Goal: Task Accomplishment & Management: Manage account settings

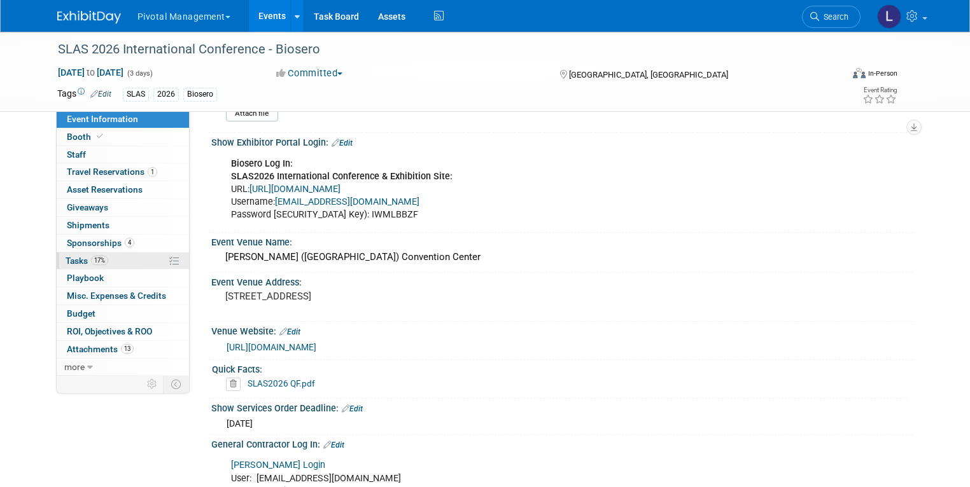
click at [68, 262] on span "Tasks 17%" at bounding box center [87, 261] width 43 height 10
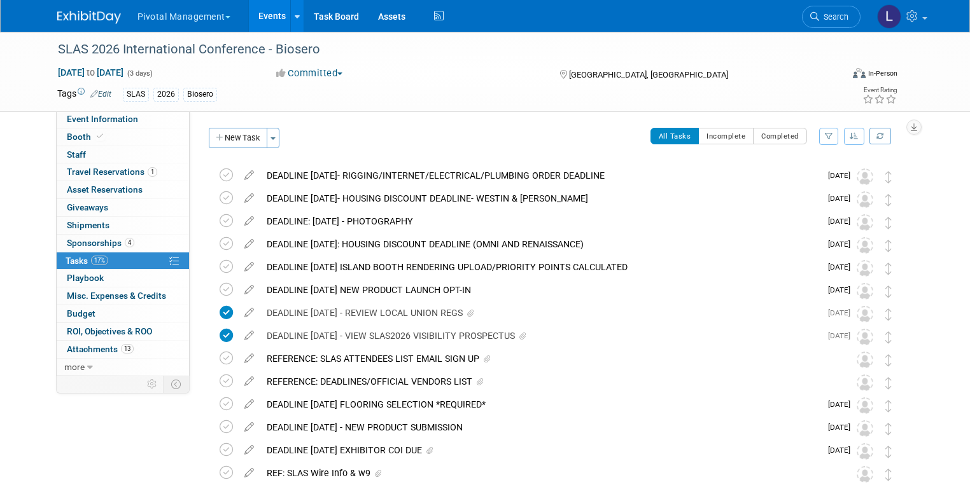
click at [858, 135] on icon "button" at bounding box center [854, 136] width 9 height 8
click at [842, 188] on link "By Due Date" at bounding box center [818, 195] width 91 height 18
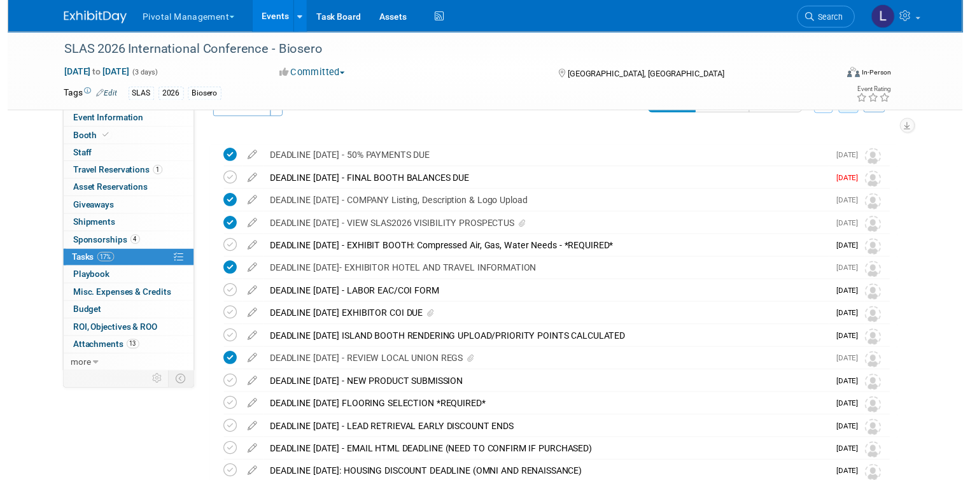
scroll to position [39, 0]
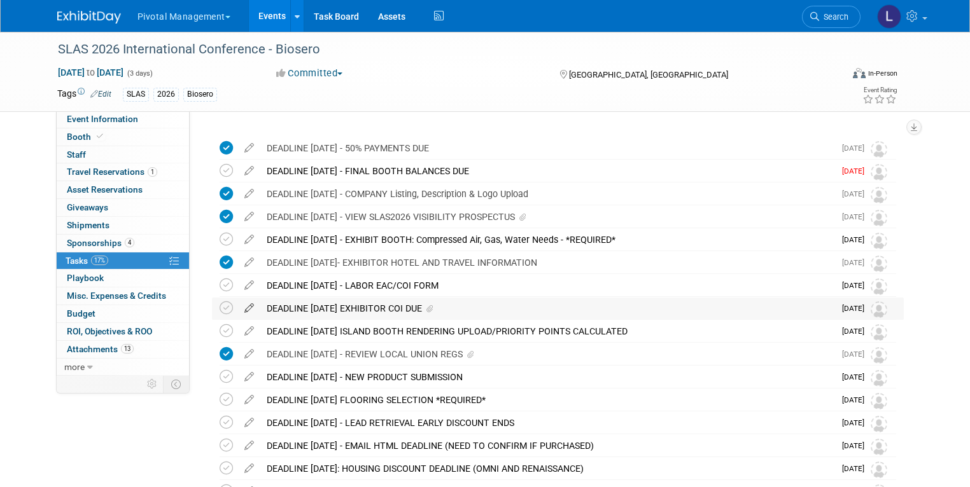
click at [238, 307] on icon at bounding box center [249, 306] width 22 height 16
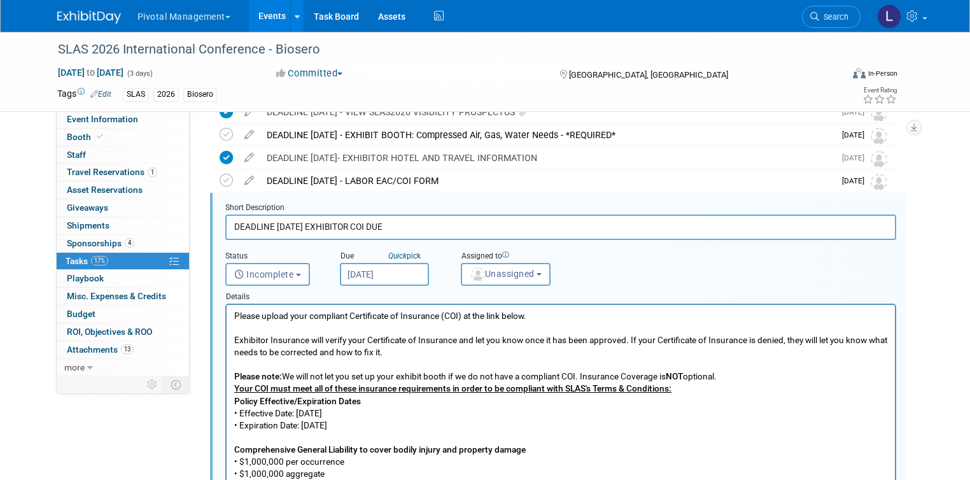
scroll to position [0, 0]
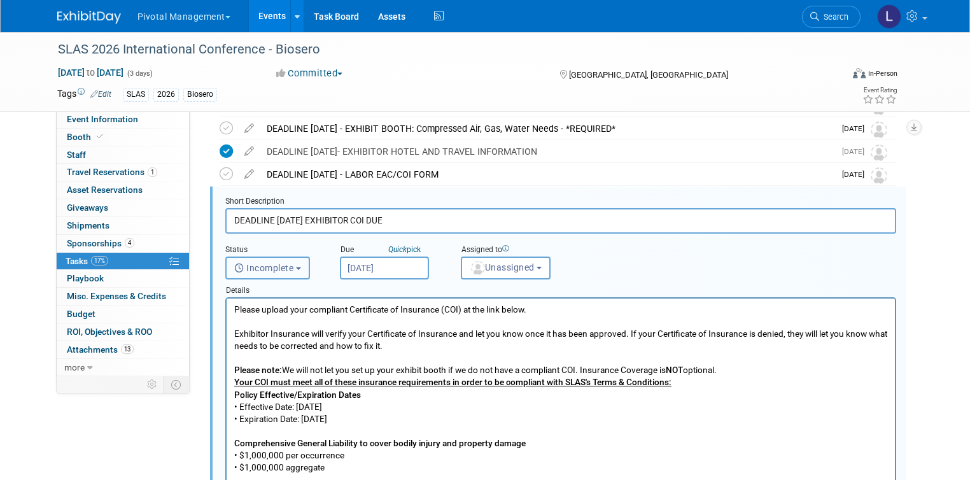
click at [288, 269] on button "Incomplete" at bounding box center [267, 267] width 85 height 23
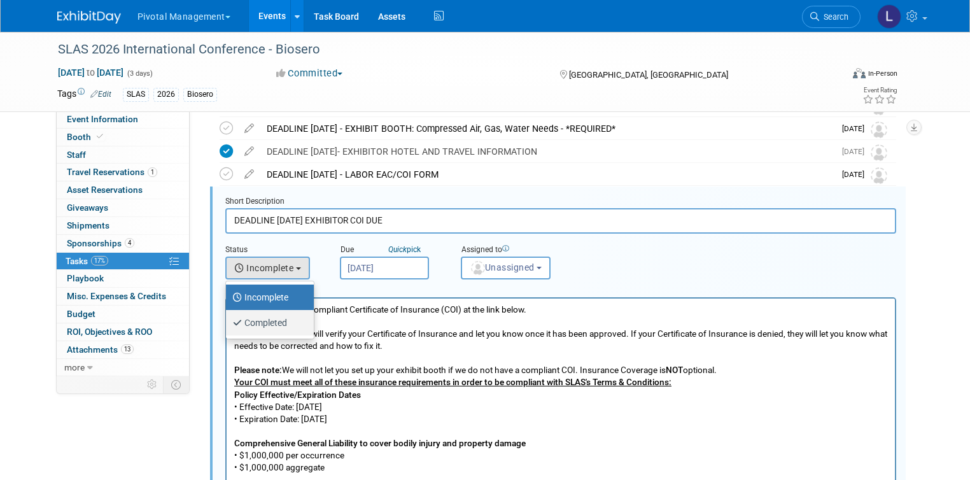
click at [269, 318] on label "Completed" at bounding box center [266, 322] width 69 height 20
click at [228, 318] on input "Completed" at bounding box center [224, 321] width 8 height 8
select select "3"
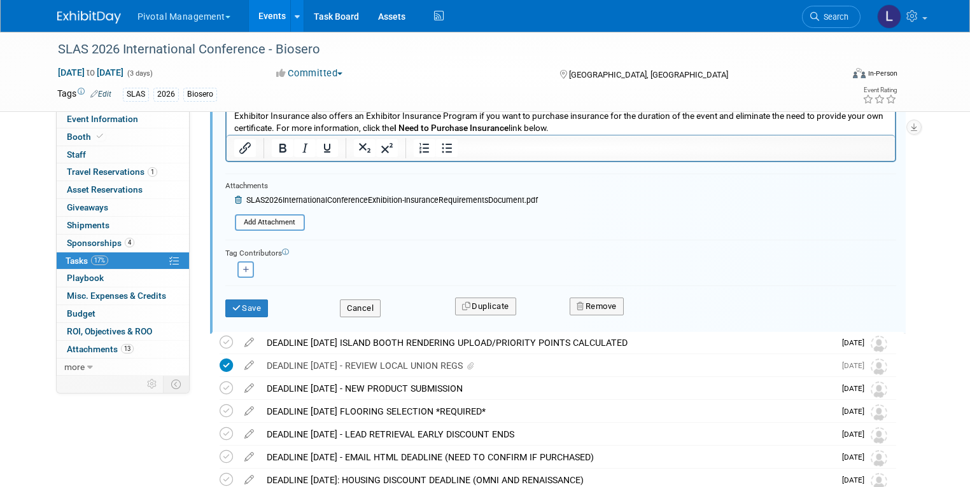
scroll to position [634, 0]
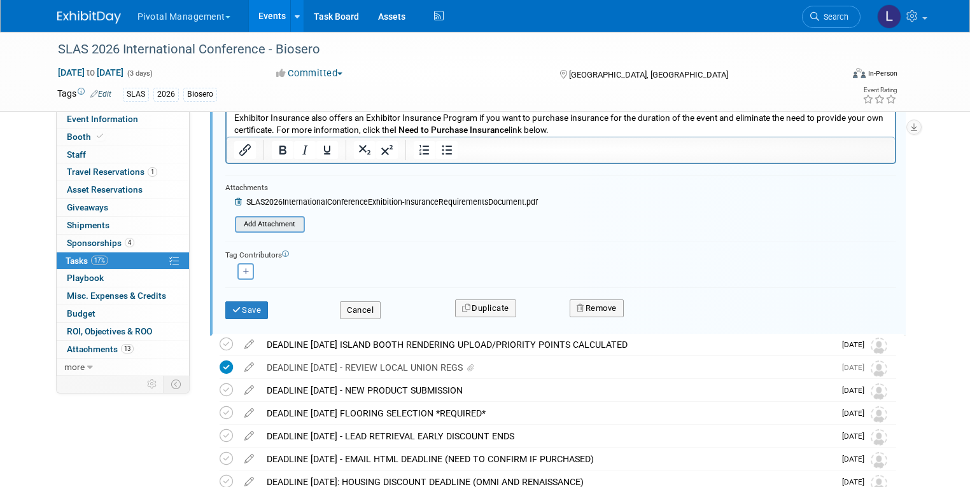
click at [245, 226] on input "file" at bounding box center [239, 225] width 130 height 14
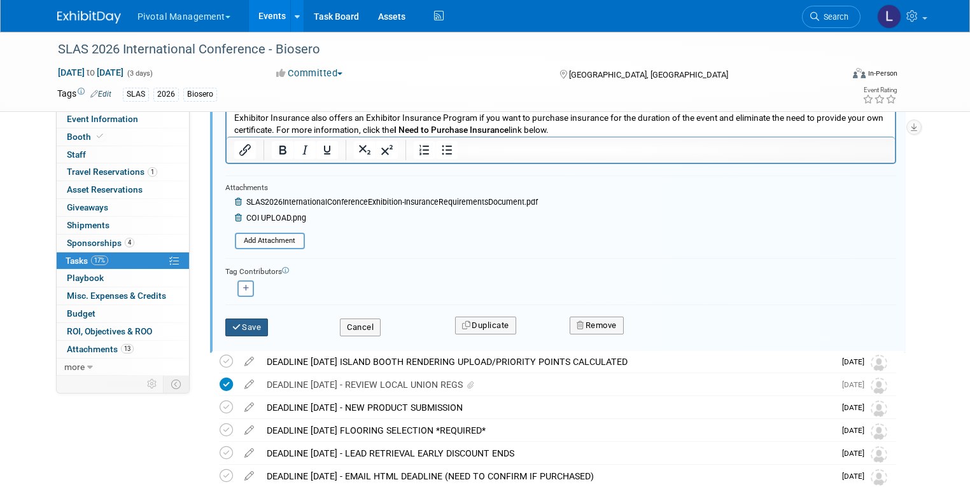
click at [242, 319] on button "Save" at bounding box center [246, 328] width 43 height 18
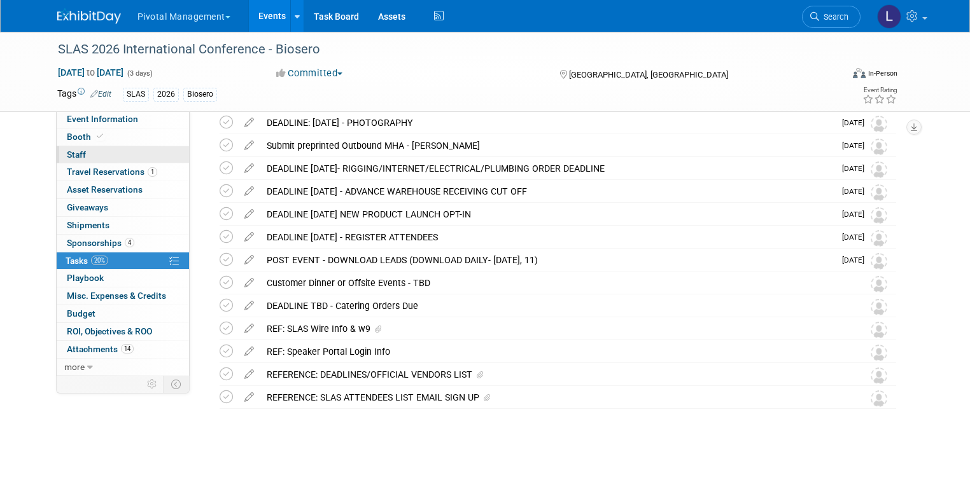
scroll to position [454, 0]
click at [72, 141] on span "Booth" at bounding box center [86, 137] width 39 height 10
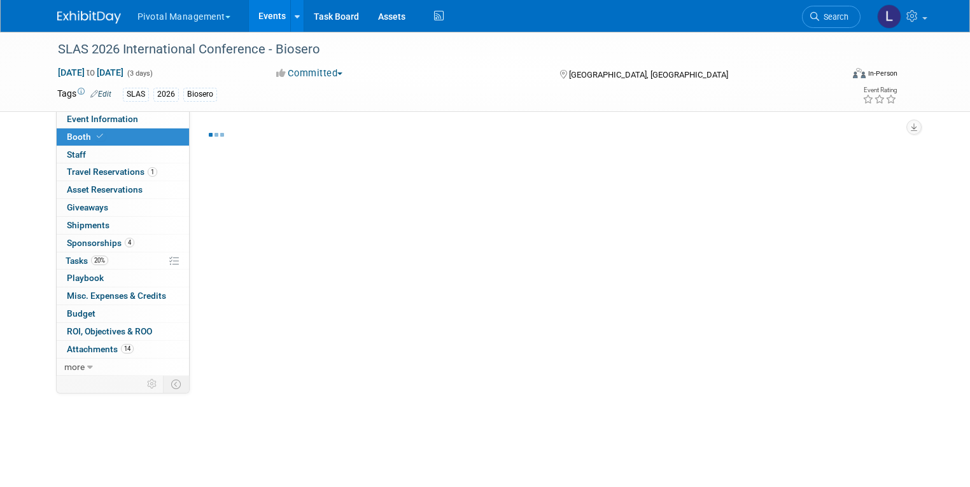
select select "Yes"
select select "No"
select select "Yes"
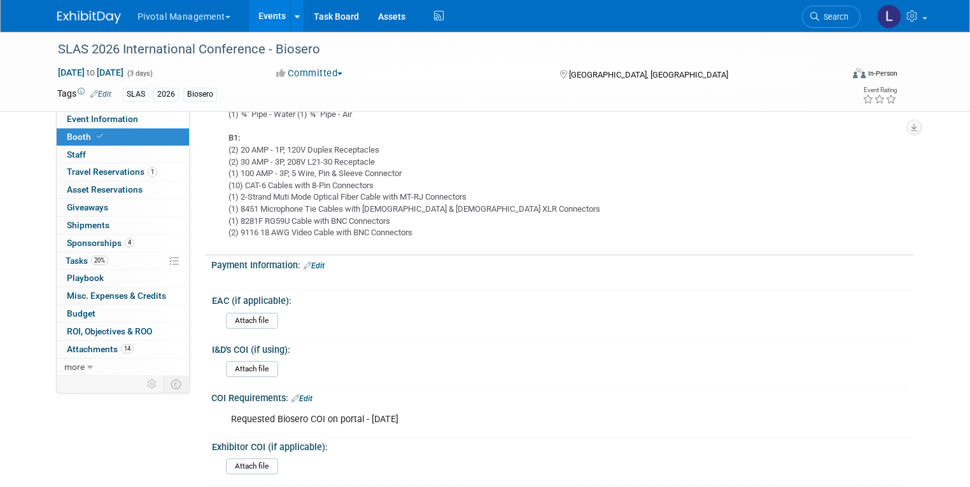
scroll to position [1614, 0]
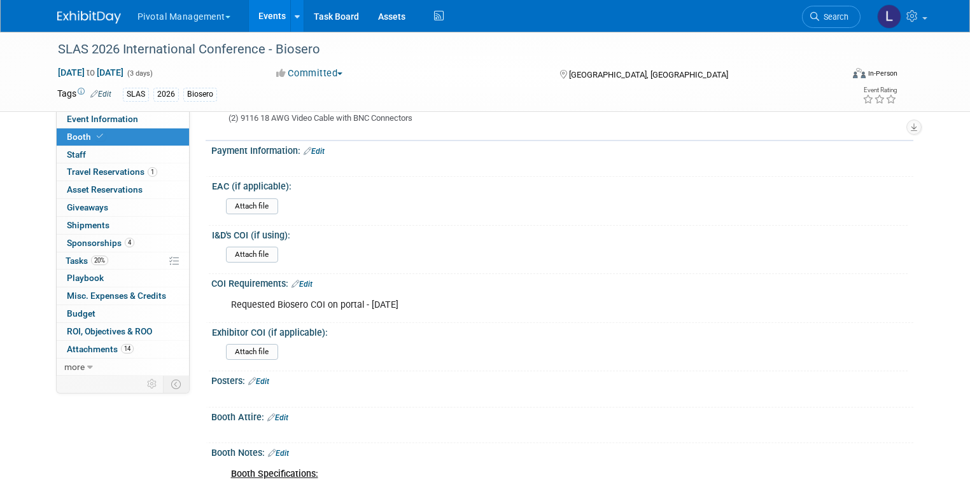
click at [297, 280] on link "Edit" at bounding box center [301, 284] width 21 height 9
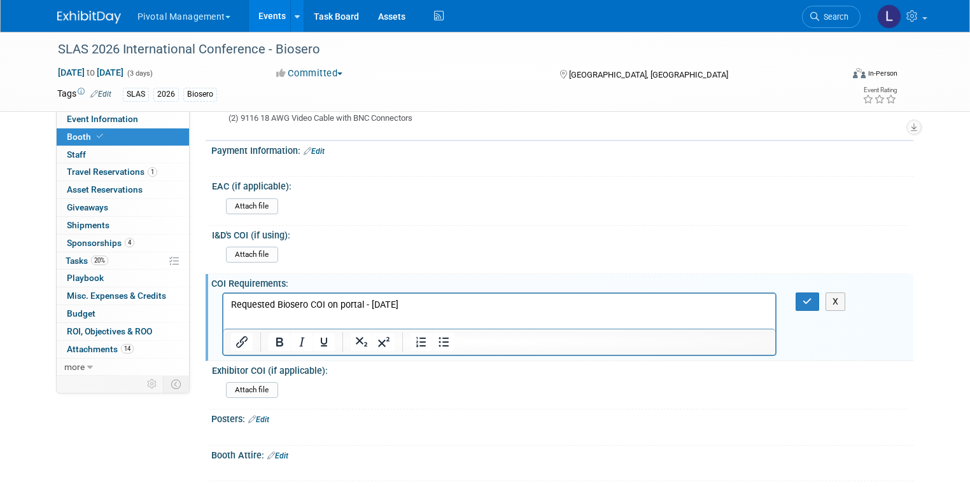
scroll to position [0, 0]
drag, startPoint x: 361, startPoint y: 297, endPoint x: 162, endPoint y: 299, distance: 198.6
click at [223, 299] on html "Requested Biosero COI on portal - [DATE]" at bounding box center [499, 302] width 552 height 18
click at [804, 293] on button "button" at bounding box center [807, 302] width 24 height 18
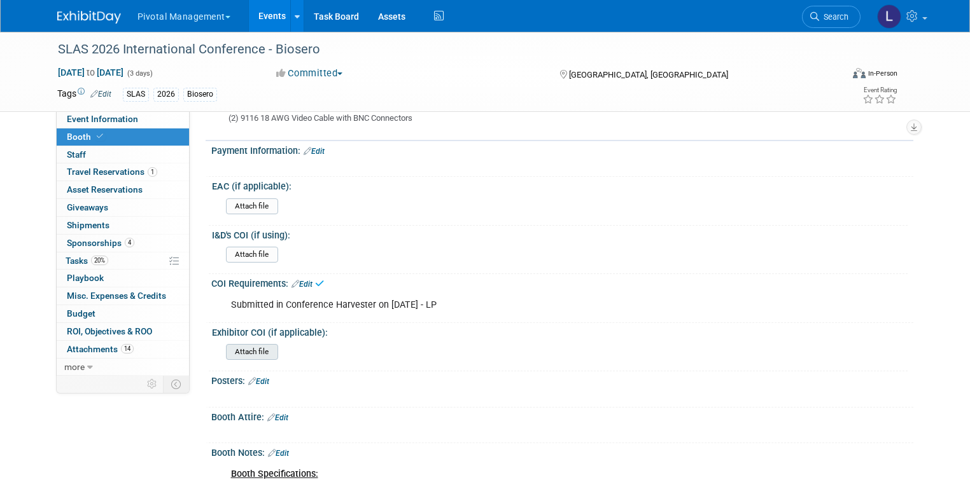
click at [249, 345] on input "file" at bounding box center [190, 352] width 173 height 15
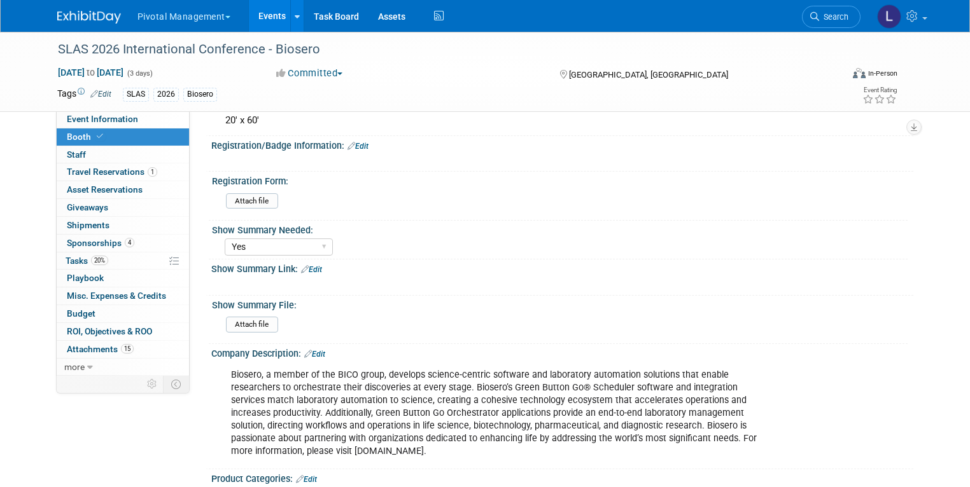
scroll to position [184, 0]
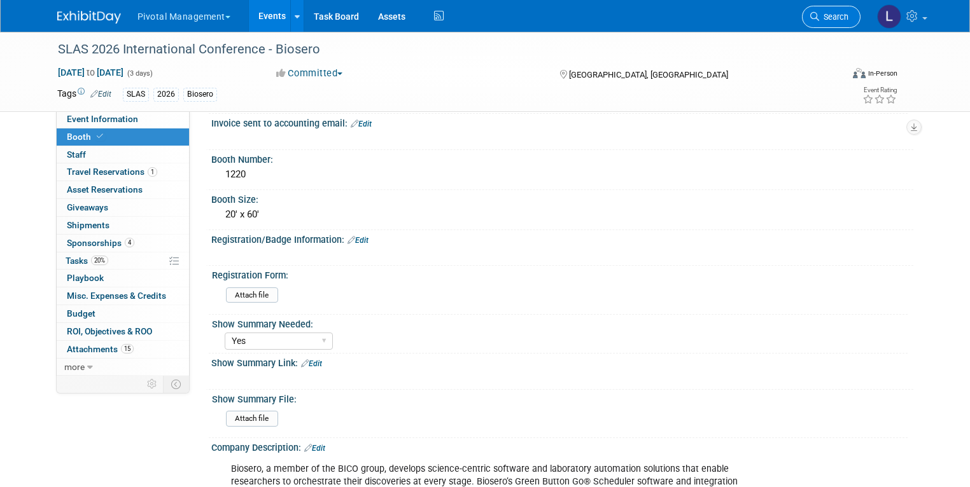
click at [819, 19] on icon at bounding box center [814, 16] width 9 height 9
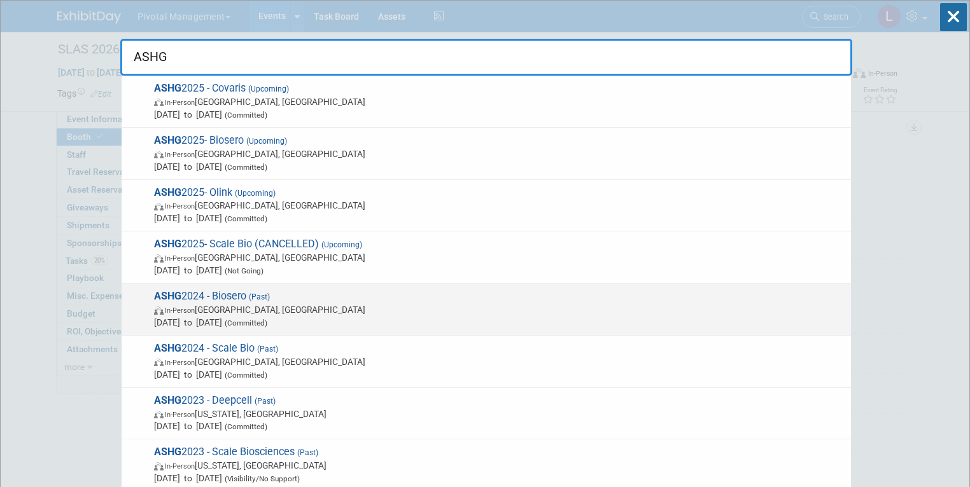
type input "ASHG"
click at [286, 297] on span "ASHG 2024 - Biosero (Past) In-Person Denver, CO Nov 6, 2024 to Nov 8, 2024 (Com…" at bounding box center [497, 309] width 694 height 39
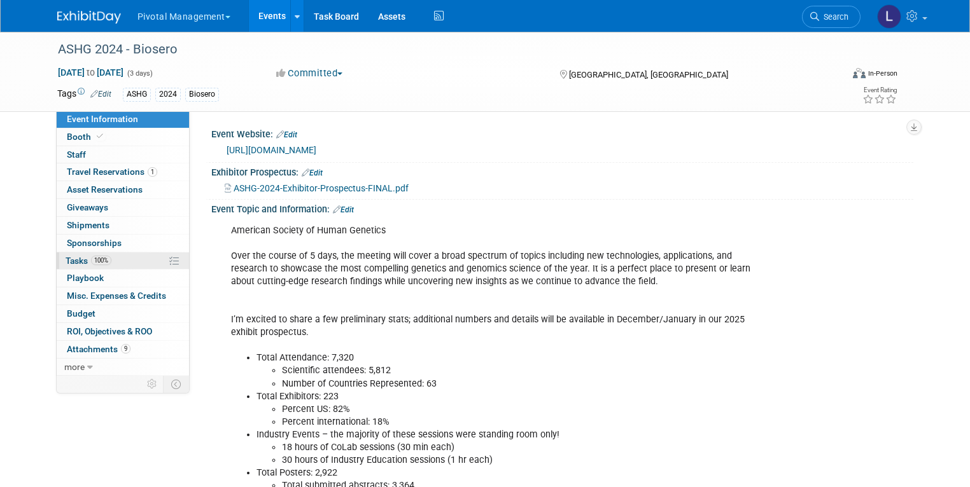
click at [66, 260] on span "Tasks 100%" at bounding box center [89, 261] width 46 height 10
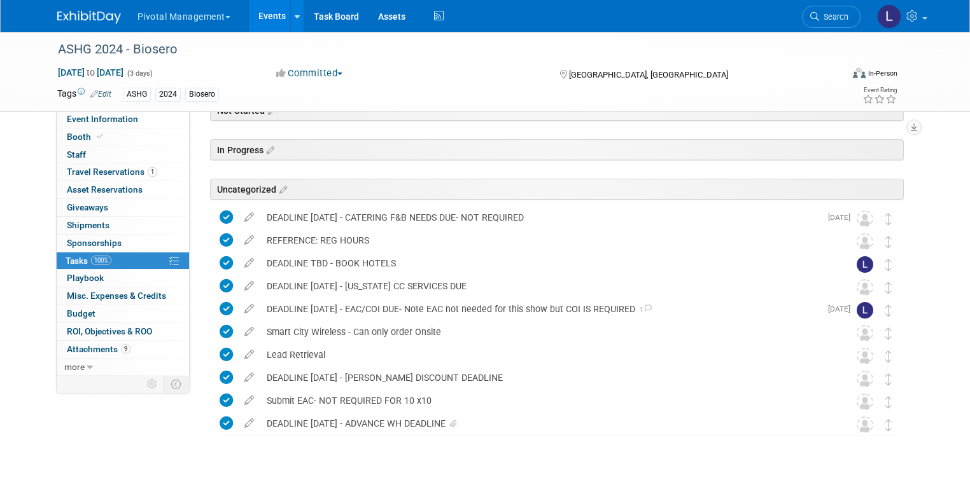
scroll to position [247, 0]
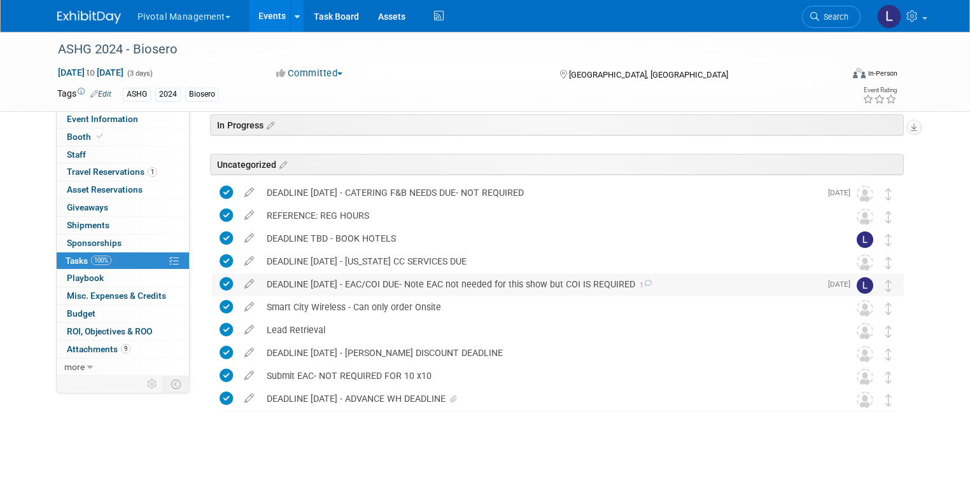
click at [265, 278] on div "DEADLINE OCT 28 - EAC/COI DUE- Note EAC not needed for this show but COI IS REQ…" at bounding box center [540, 285] width 560 height 22
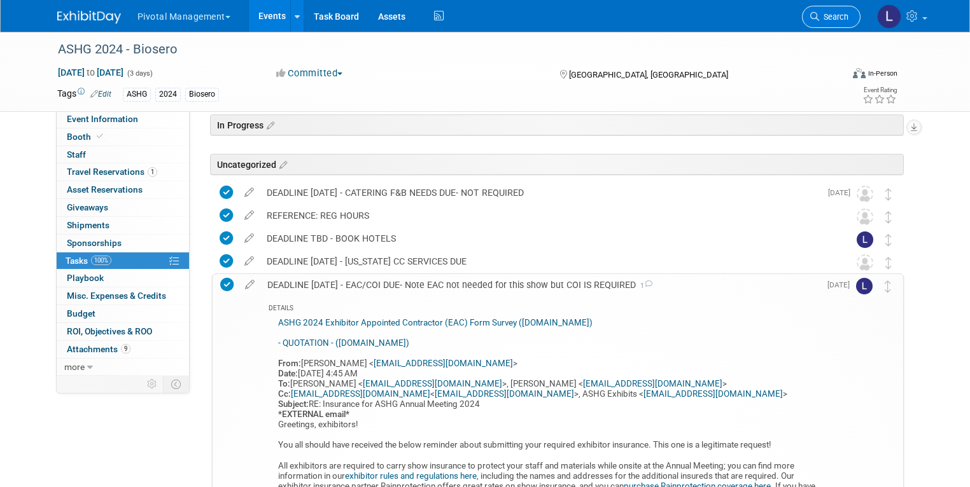
click at [845, 19] on span "Search" at bounding box center [833, 17] width 29 height 10
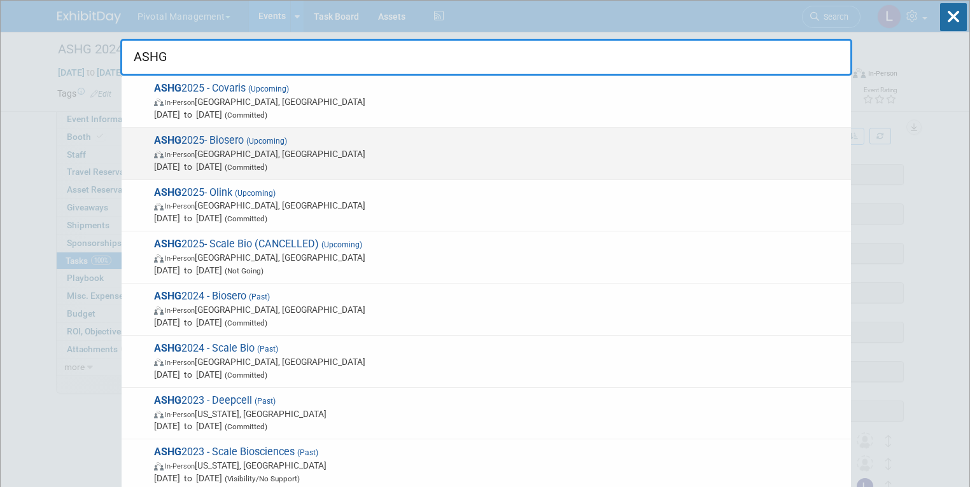
type input "ASHG"
click at [348, 153] on span "In-Person Boston, MA" at bounding box center [499, 154] width 690 height 13
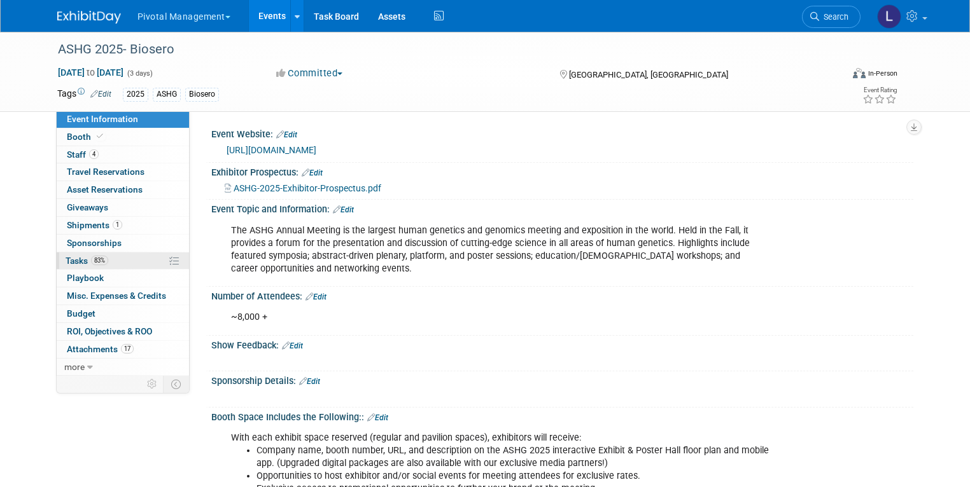
click at [69, 256] on span "Tasks 83%" at bounding box center [87, 261] width 43 height 10
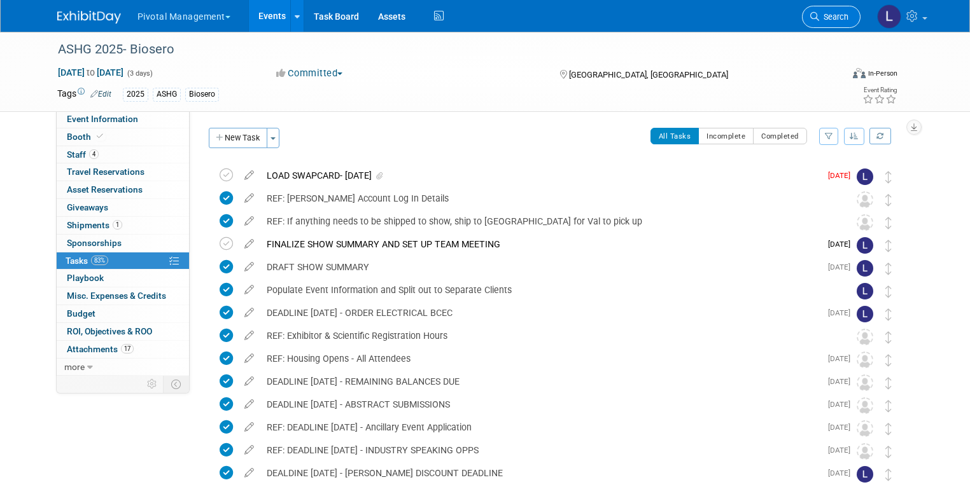
click at [844, 11] on link "Search" at bounding box center [831, 17] width 59 height 22
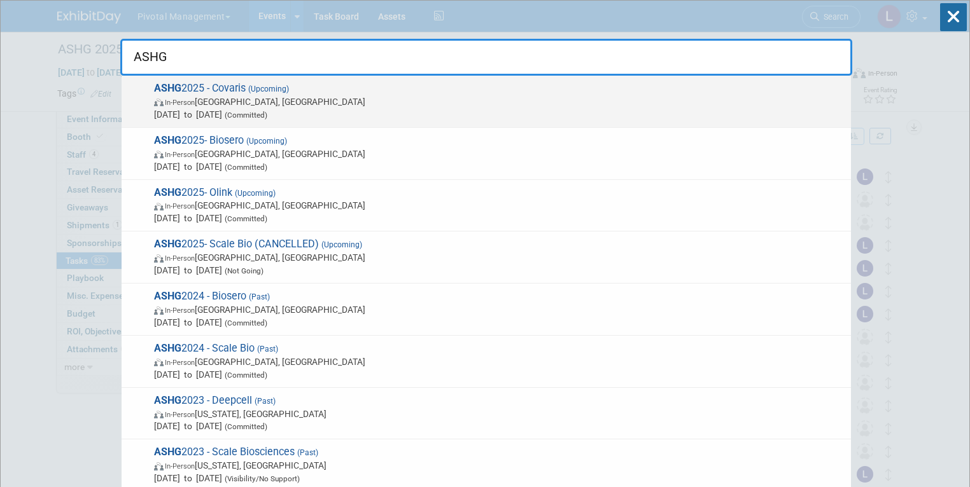
type input "ASHG"
click at [267, 111] on span "(Committed)" at bounding box center [244, 115] width 45 height 9
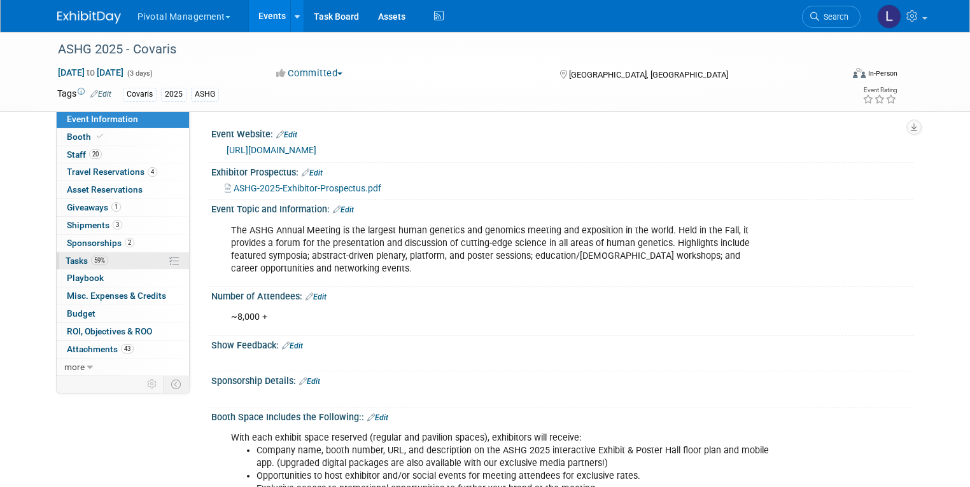
click at [97, 257] on link "59% Tasks 59%" at bounding box center [123, 261] width 132 height 17
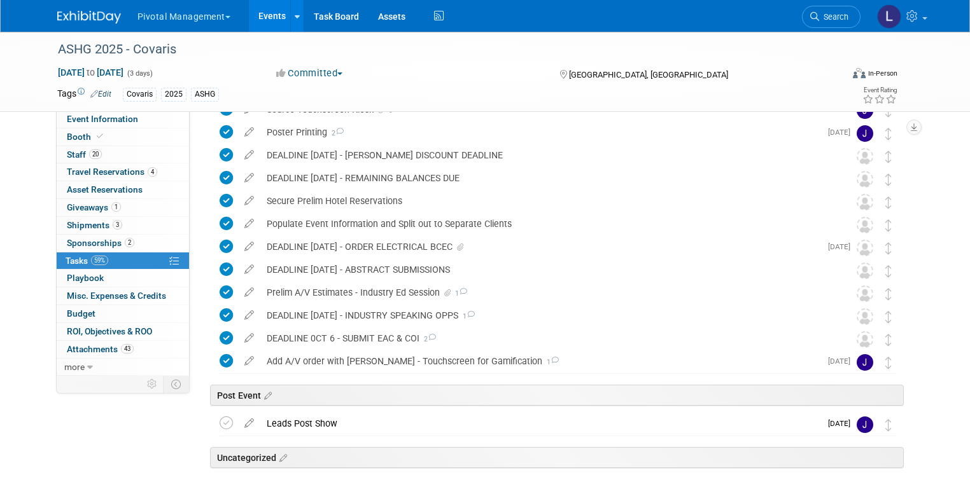
scroll to position [690, 0]
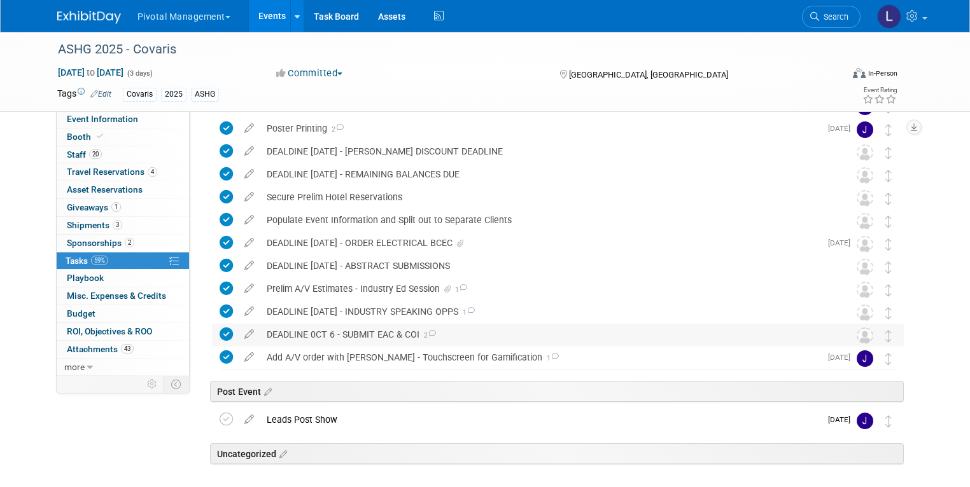
click at [356, 335] on div "DEADLINE 0CT 6 - SUBMIT EAC & COI 2" at bounding box center [545, 335] width 571 height 22
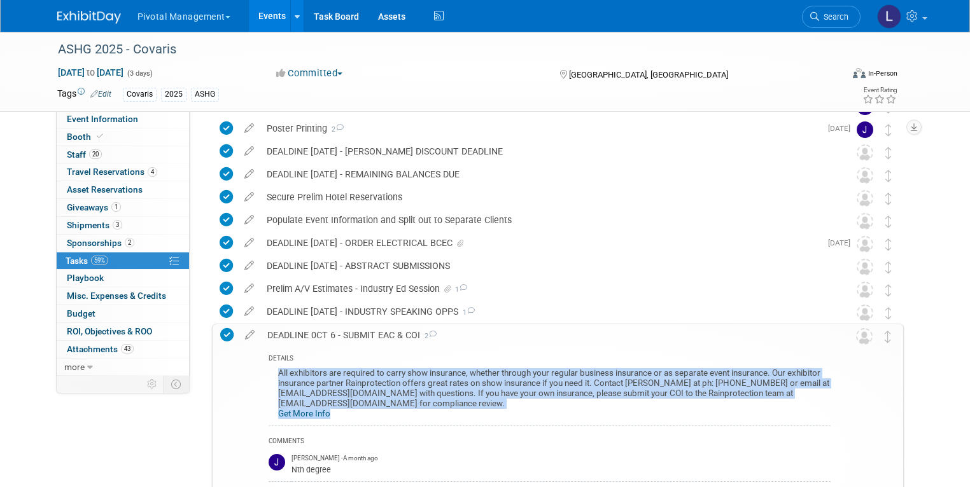
drag, startPoint x: 266, startPoint y: 371, endPoint x: 339, endPoint y: 410, distance: 82.8
click at [339, 410] on div "All exhibitors are required to carry show insurance, whether through your regul…" at bounding box center [550, 395] width 562 height 60
copy div "All exhibitors are required to carry show insurance, whether through your regul…"
click at [848, 20] on span "Search" at bounding box center [833, 17] width 29 height 10
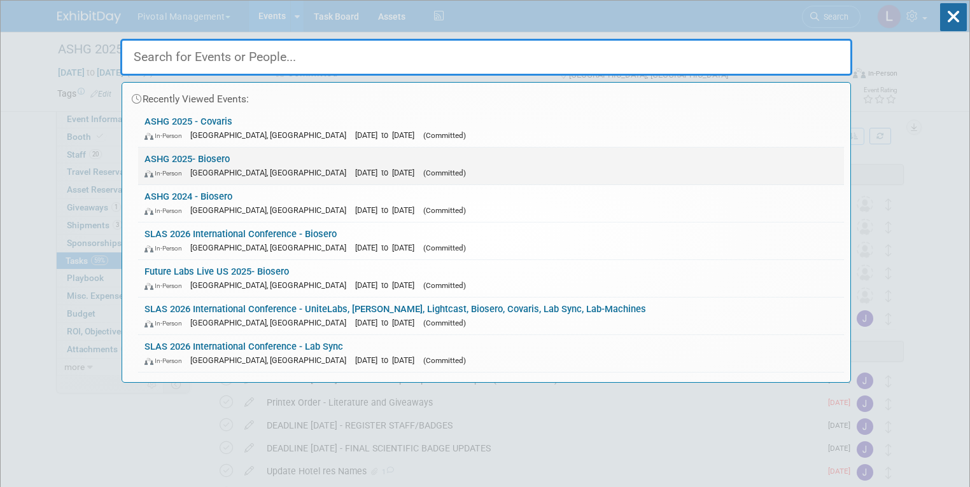
click at [277, 163] on link "ASHG 2025- Biosero In-Person Boston, MA Oct 15, 2025 to Oct 17, 2025 (Committed)" at bounding box center [491, 166] width 706 height 37
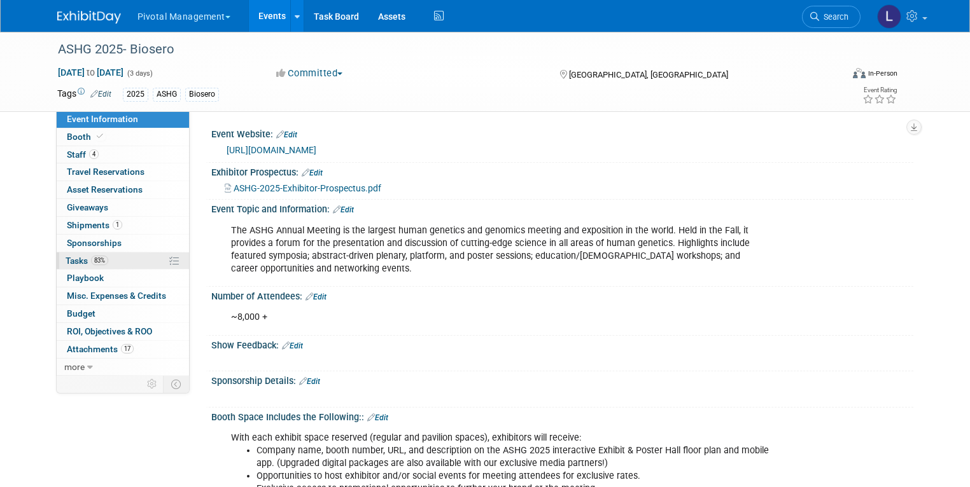
click at [69, 260] on span "Tasks 83%" at bounding box center [87, 261] width 43 height 10
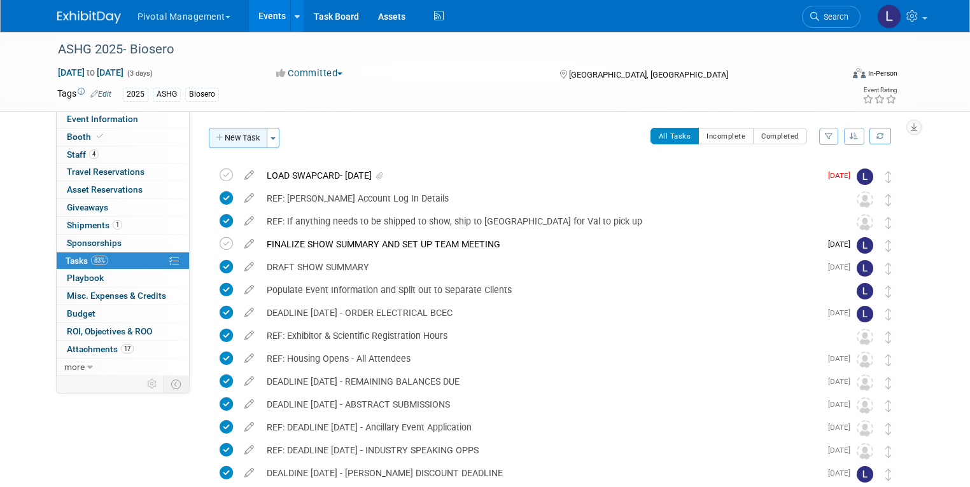
click at [237, 136] on button "New Task" at bounding box center [238, 138] width 59 height 20
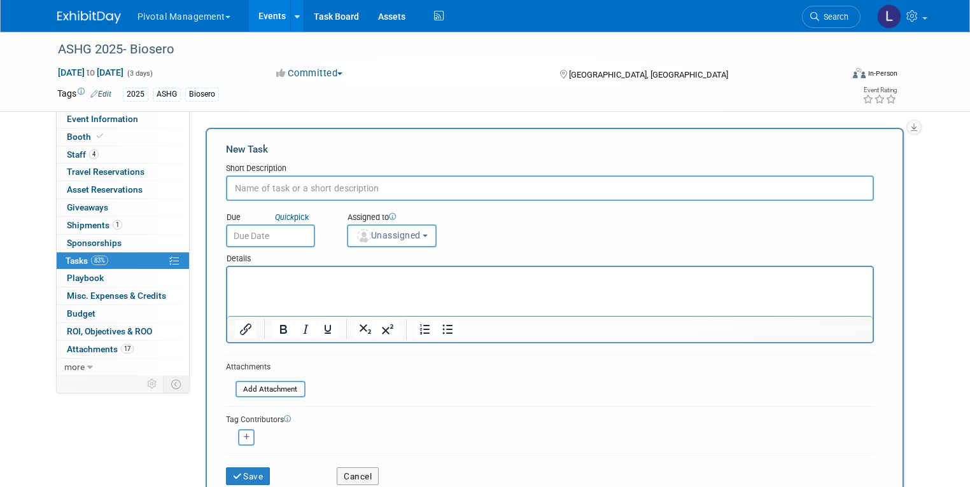
click at [270, 277] on p "Rich Text Area. Press ALT-0 for help." at bounding box center [549, 278] width 631 height 13
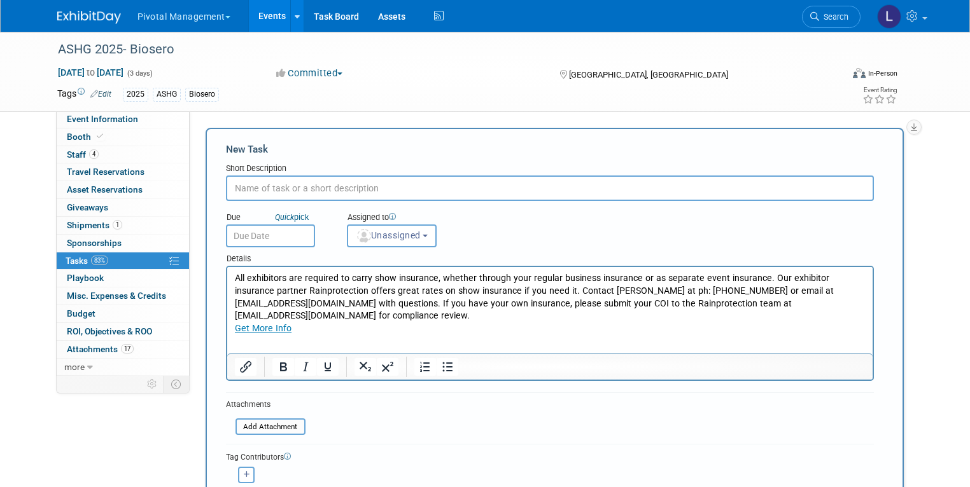
click at [295, 189] on input "text" at bounding box center [550, 188] width 648 height 25
type input "DEADLINE EXHIBITOR COI"
click at [374, 245] on button "Unassigned" at bounding box center [392, 236] width 90 height 23
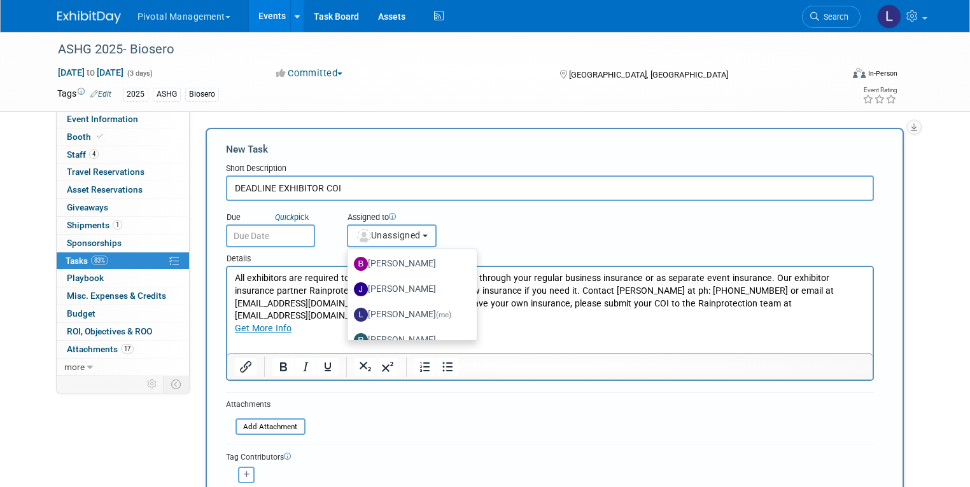
scroll to position [66, 0]
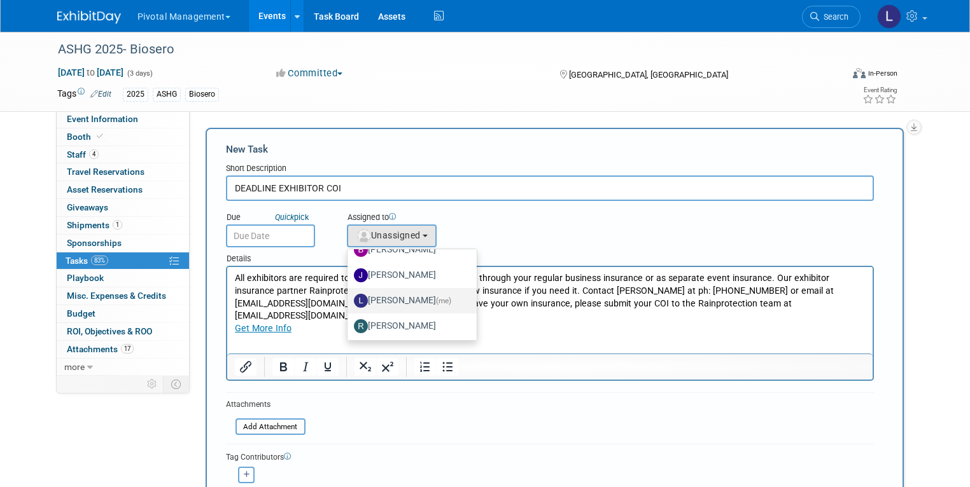
drag, startPoint x: 417, startPoint y: 304, endPoint x: 341, endPoint y: 262, distance: 86.6
click at [436, 304] on span "(me)" at bounding box center [443, 301] width 15 height 9
click at [349, 304] on input "Leslie Pelton (me)" at bounding box center [345, 299] width 8 height 8
select select "dc5d874d-e65f-4397-9ee7-21f806dbe4f5"
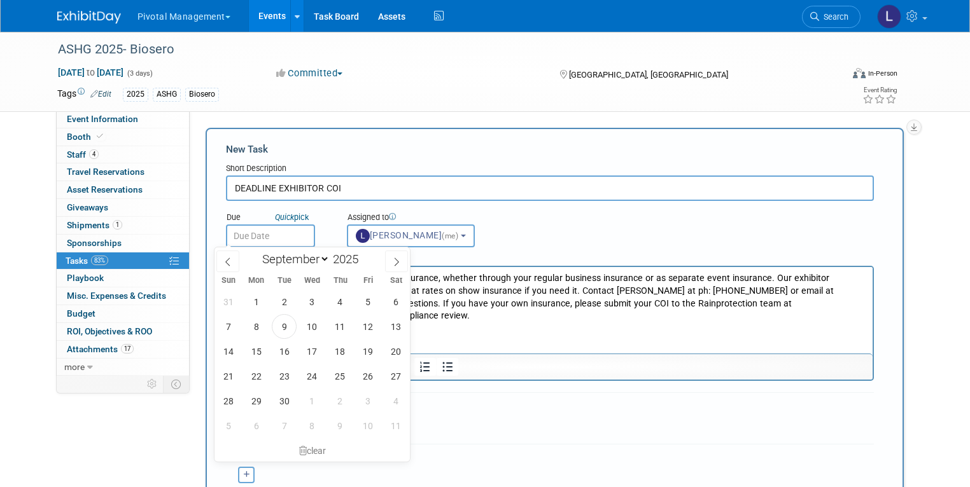
click at [246, 236] on input "text" at bounding box center [270, 236] width 89 height 23
click at [623, 199] on input "DEADLINE EXHIBITOR COI" at bounding box center [550, 188] width 648 height 25
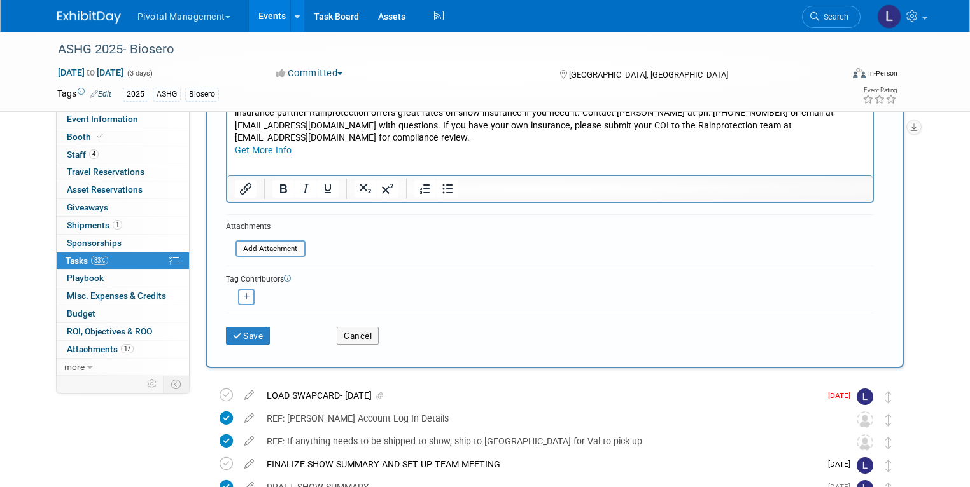
scroll to position [179, 0]
click at [259, 337] on button "Save" at bounding box center [248, 335] width 45 height 18
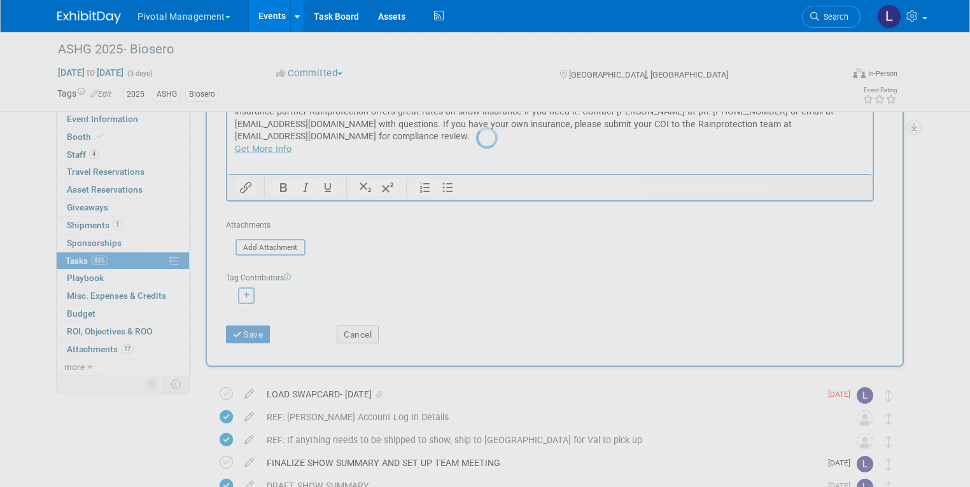
scroll to position [0, 0]
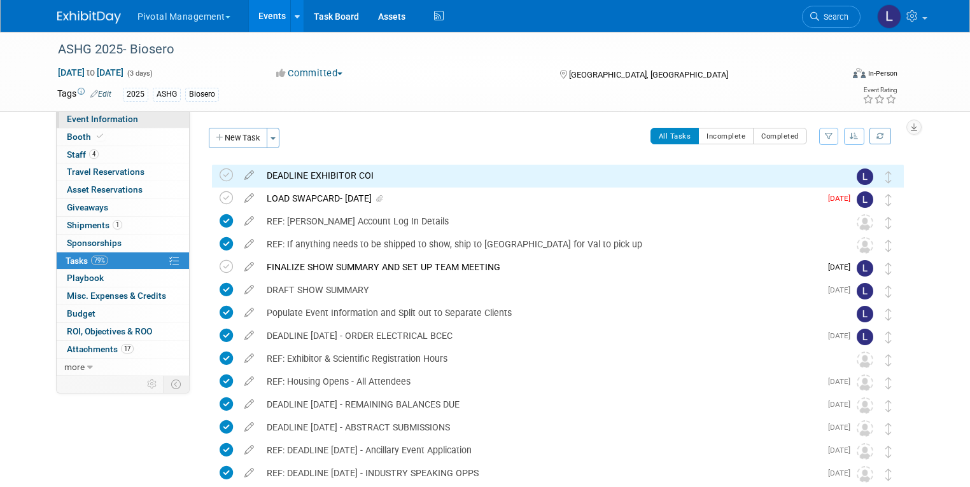
click at [79, 121] on span "Event Information" at bounding box center [102, 119] width 71 height 10
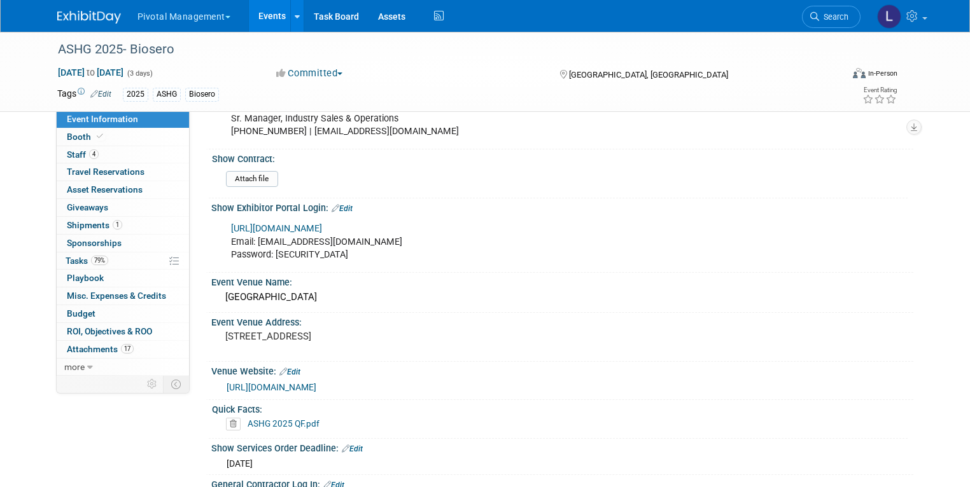
scroll to position [800, 0]
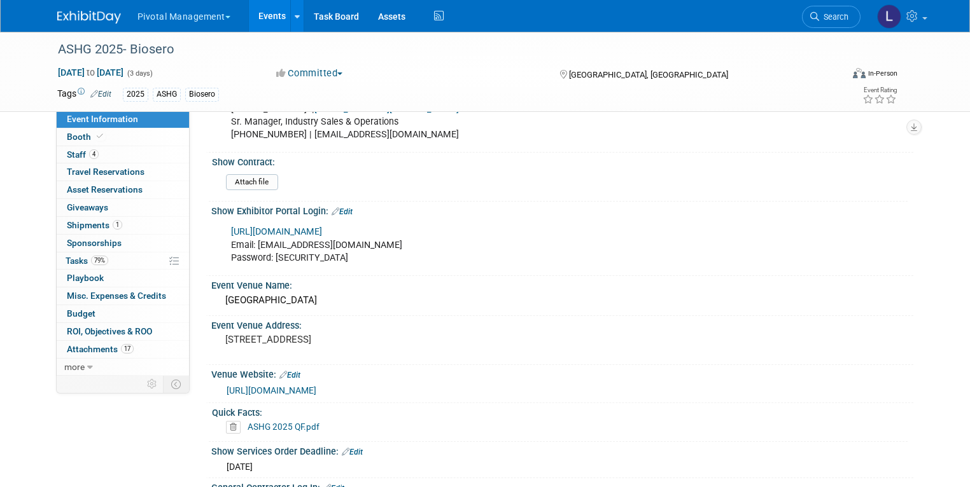
click at [431, 220] on div "https://ashg25.exh.mapyourshow.com/7_0/main/default Email: valerieweld@biosero.…" at bounding box center [499, 245] width 555 height 51
click at [322, 227] on link "https://ashg25.exh.mapyourshow.com/7_0/main/default" at bounding box center [276, 232] width 91 height 11
click at [66, 260] on span "Tasks 79%" at bounding box center [87, 261] width 43 height 10
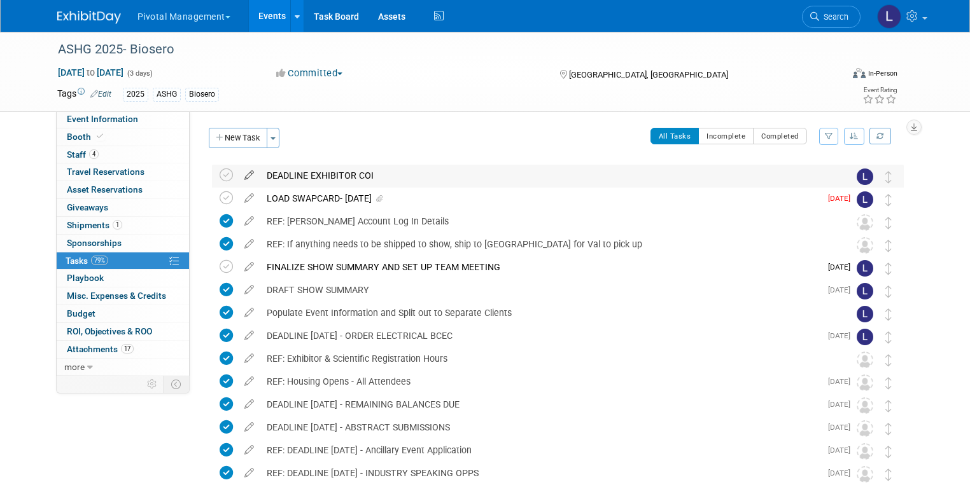
click at [238, 174] on icon at bounding box center [249, 173] width 22 height 16
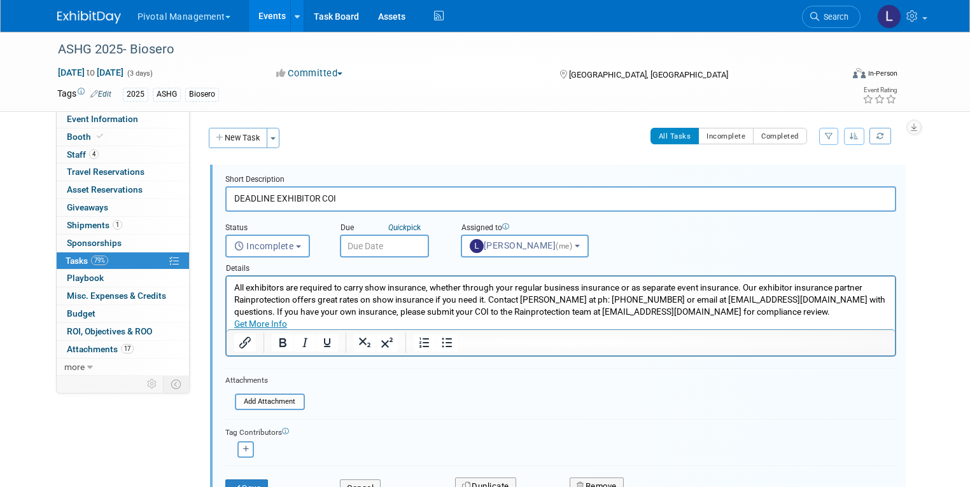
click at [235, 286] on p "All exhibitors are required to carry show insurance, whether through your regul…" at bounding box center [561, 306] width 654 height 48
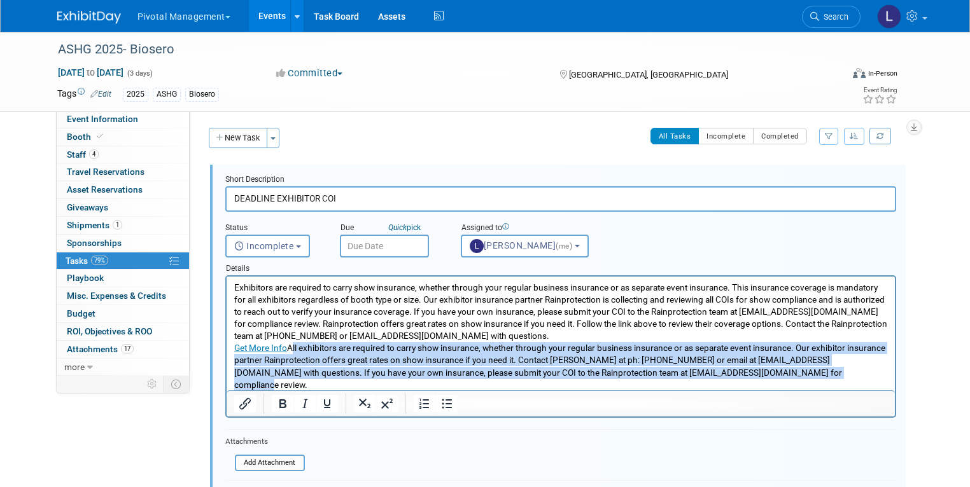
drag, startPoint x: 290, startPoint y: 344, endPoint x: 755, endPoint y: 373, distance: 466.1
click at [755, 373] on p "Get More Info All exhibitors are required to carry show insurance, whether thro…" at bounding box center [561, 372] width 654 height 60
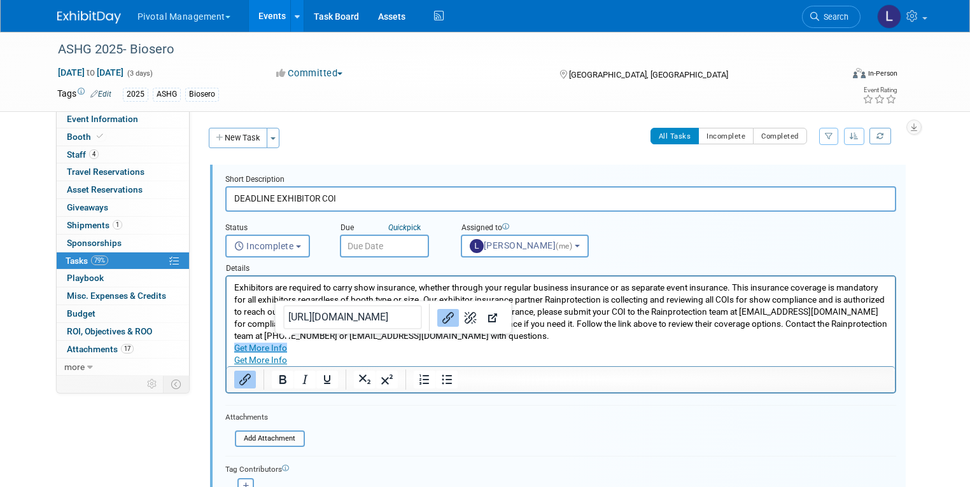
click at [328, 362] on p "Get More Info﻿ Get More Info" at bounding box center [561, 354] width 654 height 24
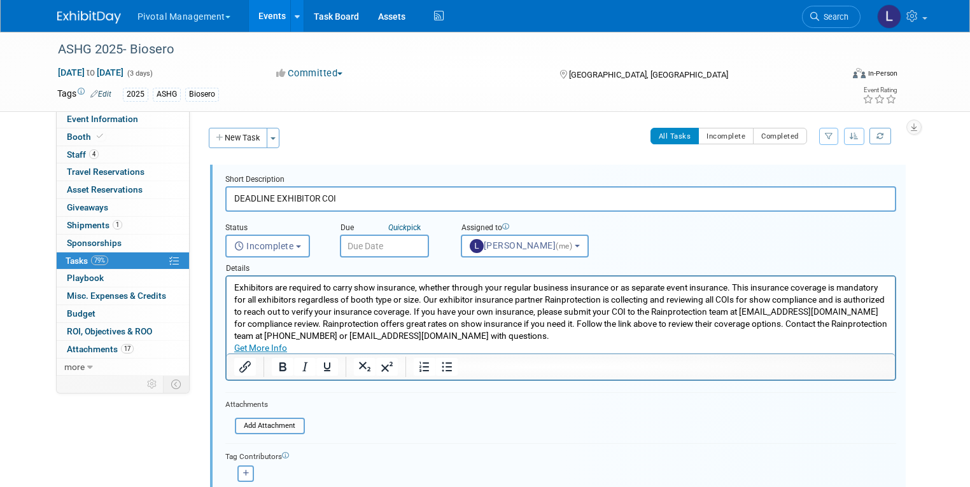
click at [340, 244] on input "text" at bounding box center [384, 246] width 89 height 23
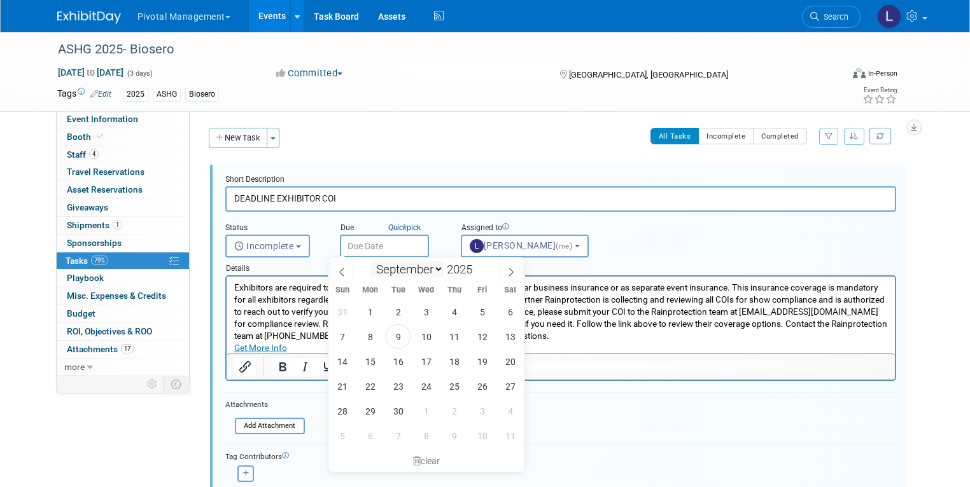
click at [437, 268] on select "January February March April May June July August September October November De…" at bounding box center [406, 270] width 73 height 16
select select "9"
click at [370, 262] on select "January February March April May June July August September October November De…" at bounding box center [406, 270] width 73 height 16
click at [482, 268] on span at bounding box center [477, 266] width 9 height 8
click at [477, 270] on span at bounding box center [477, 274] width 9 height 8
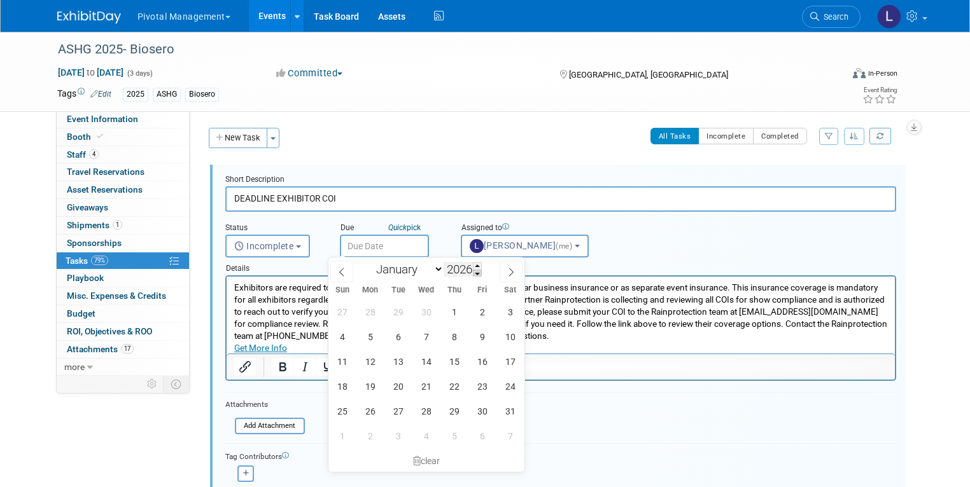
type input "2025"
click at [368, 339] on span "6" at bounding box center [370, 337] width 25 height 25
type input "Oct 6, 2025"
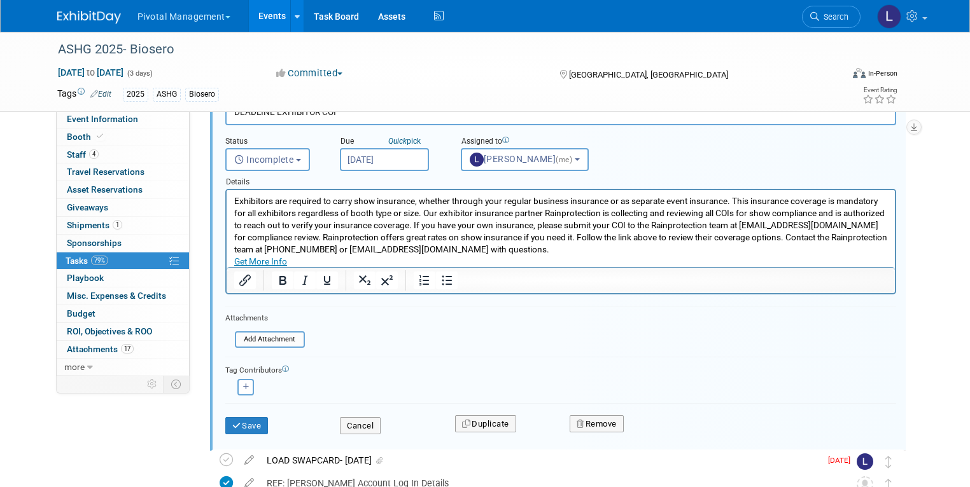
scroll to position [130, 0]
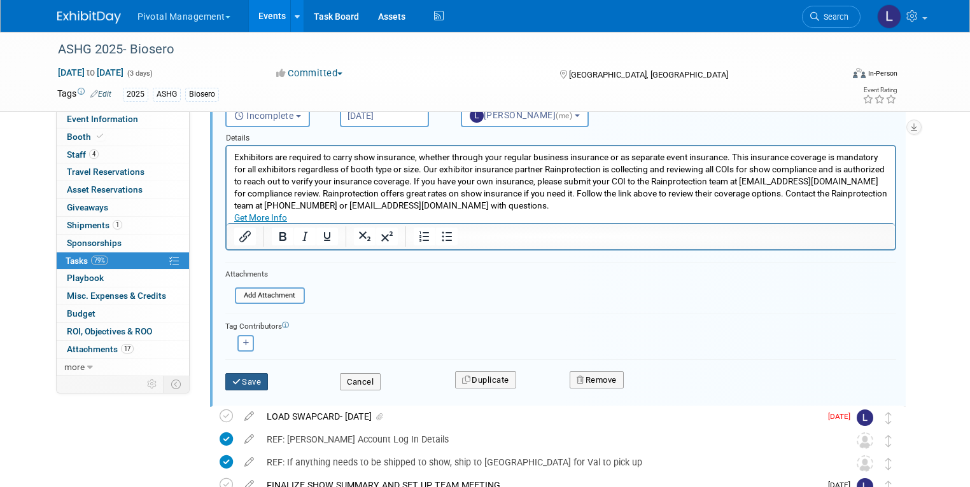
click at [251, 381] on button "Save" at bounding box center [246, 383] width 43 height 18
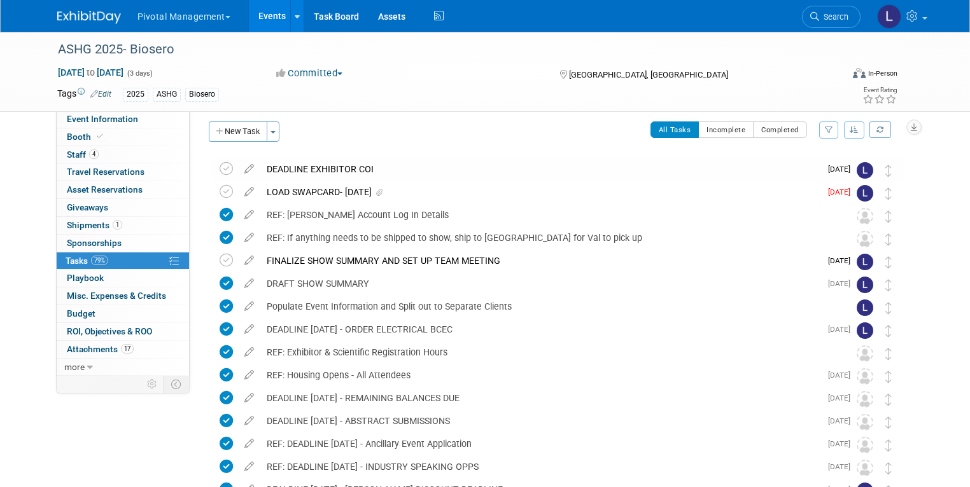
scroll to position [0, 0]
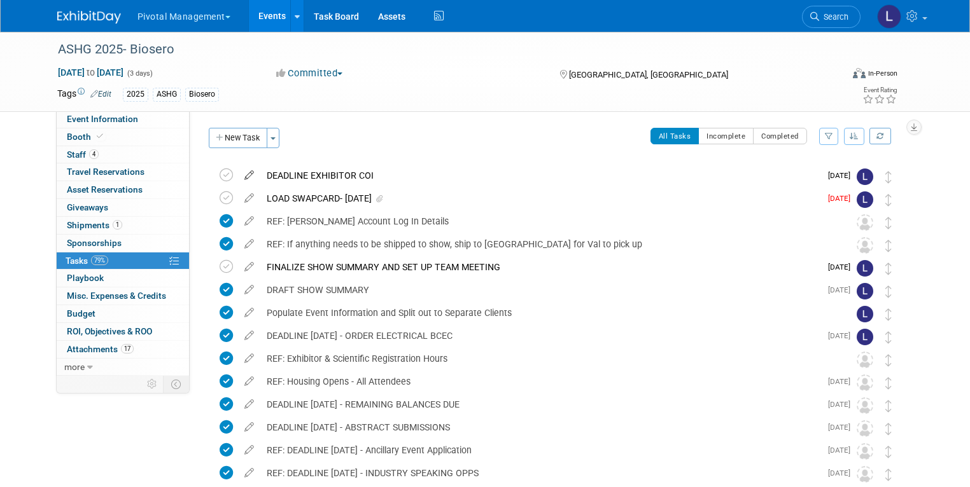
click at [241, 176] on icon at bounding box center [249, 173] width 22 height 16
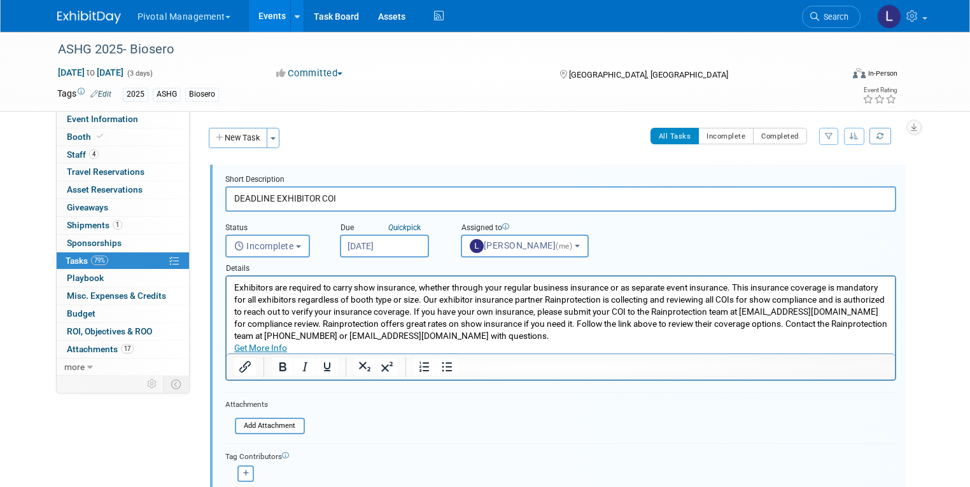
click at [848, 253] on div "Status <i class="far fa-clock" style="padding: 6px 4px 6px 1px;"></i> Incomplet…" at bounding box center [561, 235] width 690 height 46
click at [584, 428] on form "Short Description DEADLINE EXHIBITOR COI Status <i class="far fa-clock" style="…" at bounding box center [561, 354] width 690 height 360
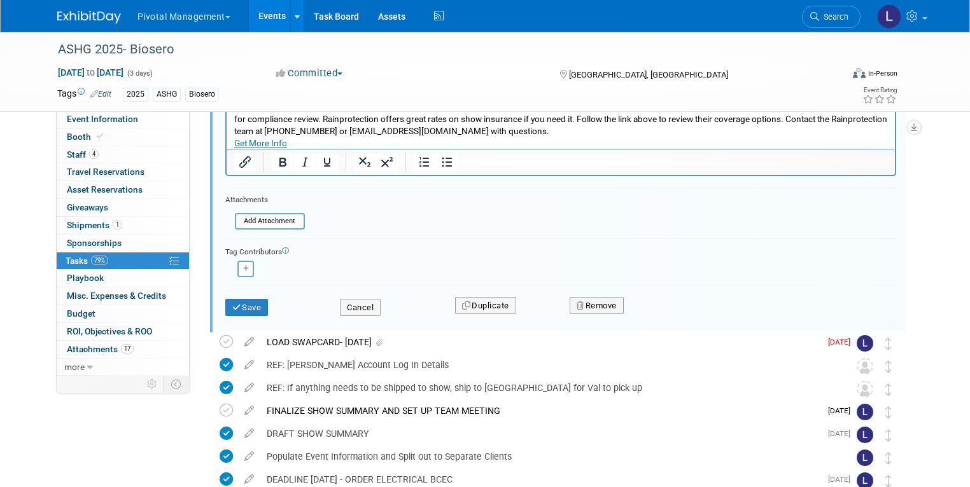
scroll to position [211, 0]
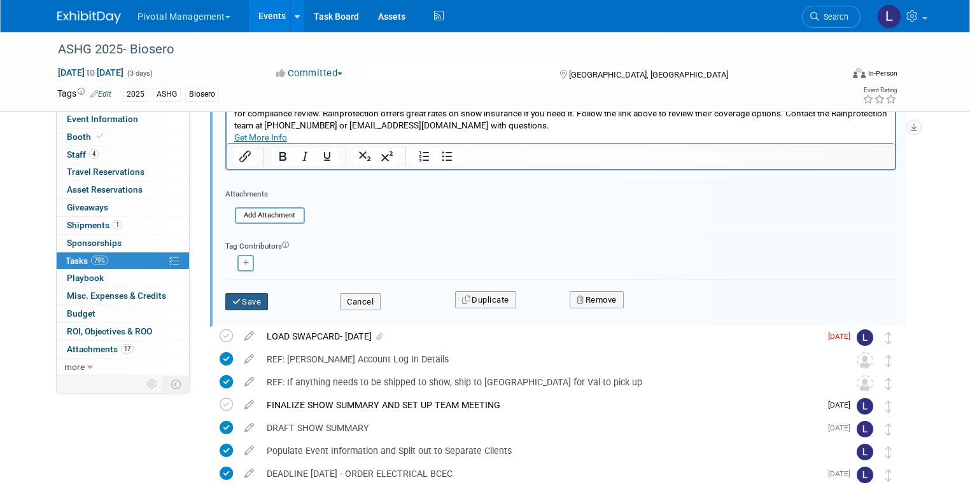
click at [244, 302] on button "Save" at bounding box center [246, 302] width 43 height 18
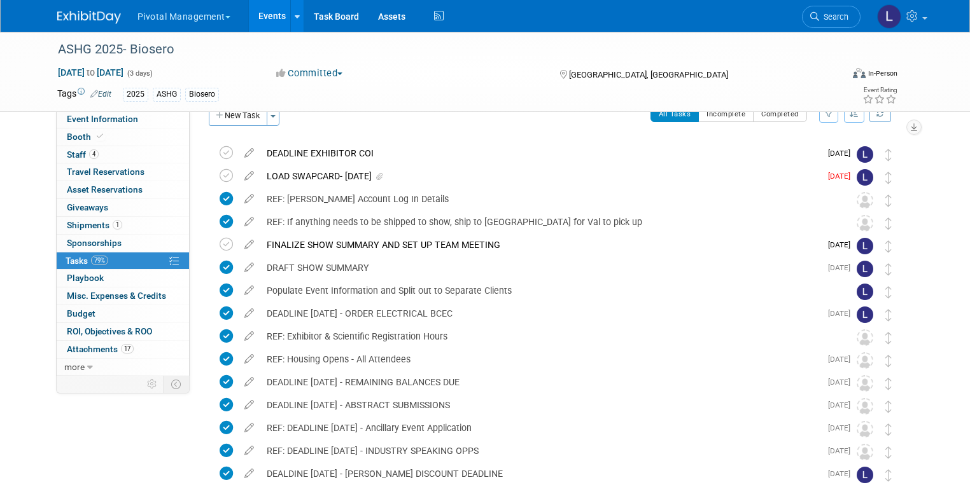
scroll to position [0, 0]
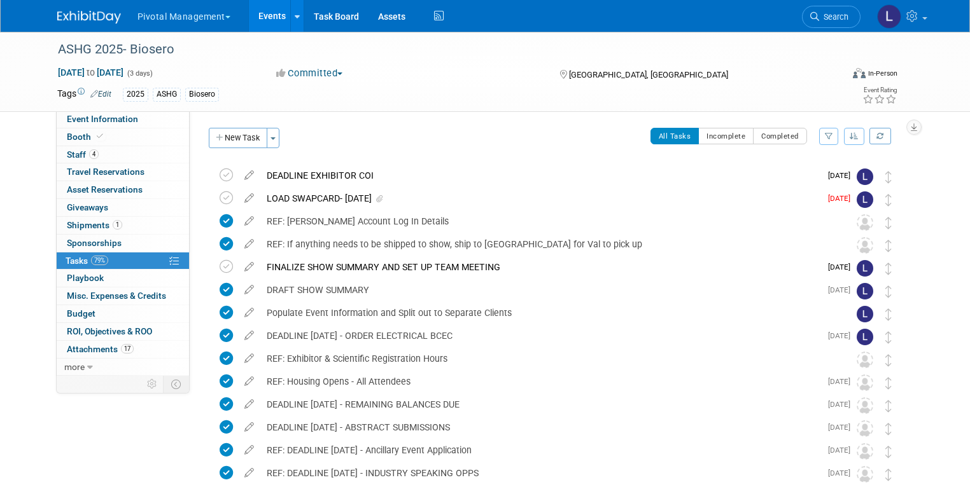
click at [277, 173] on div "DEADLINE EXHIBITOR COI" at bounding box center [540, 176] width 560 height 22
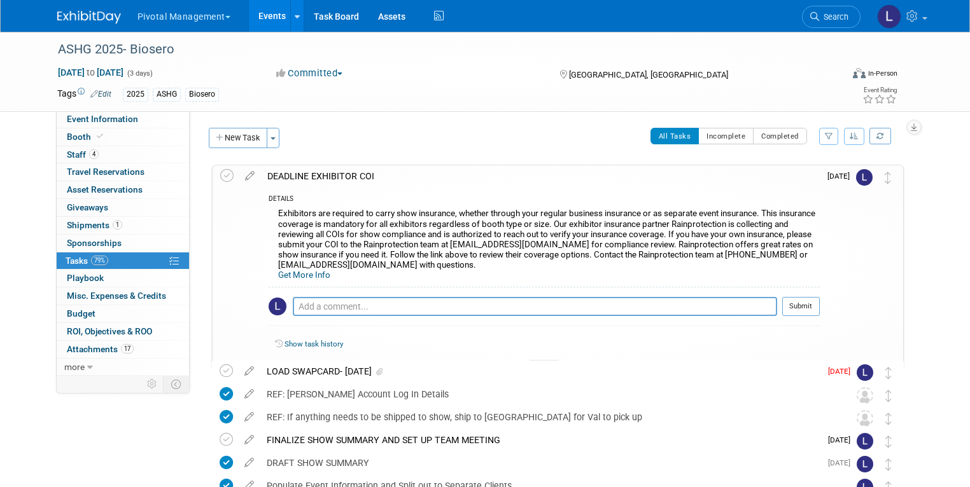
click at [288, 270] on link "Get More Info" at bounding box center [304, 275] width 52 height 10
click at [239, 171] on icon at bounding box center [250, 173] width 22 height 16
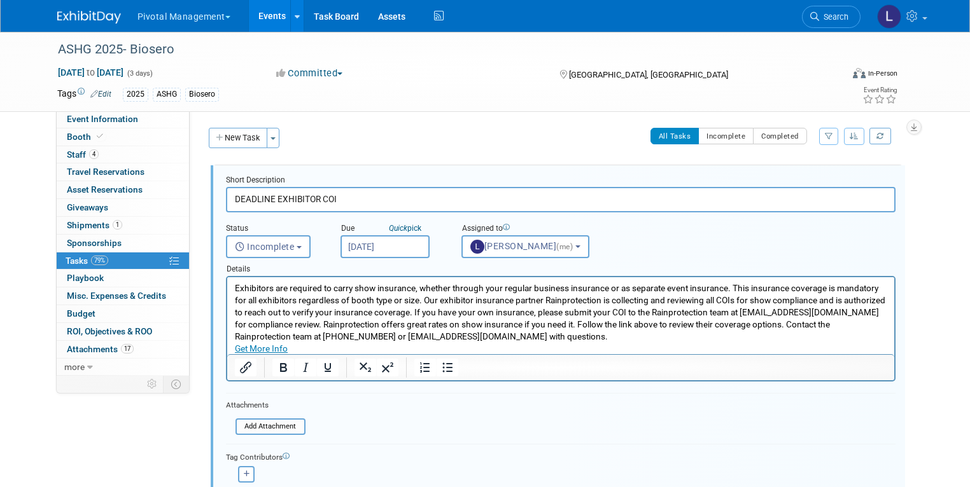
click at [266, 200] on input "DEADLINE EXHIBITOR COI" at bounding box center [560, 199] width 669 height 25
type input "DEADLINE OCTOBER 6 SUBMIT EXHIBITOR COI"
click at [284, 428] on input "file" at bounding box center [239, 427] width 130 height 14
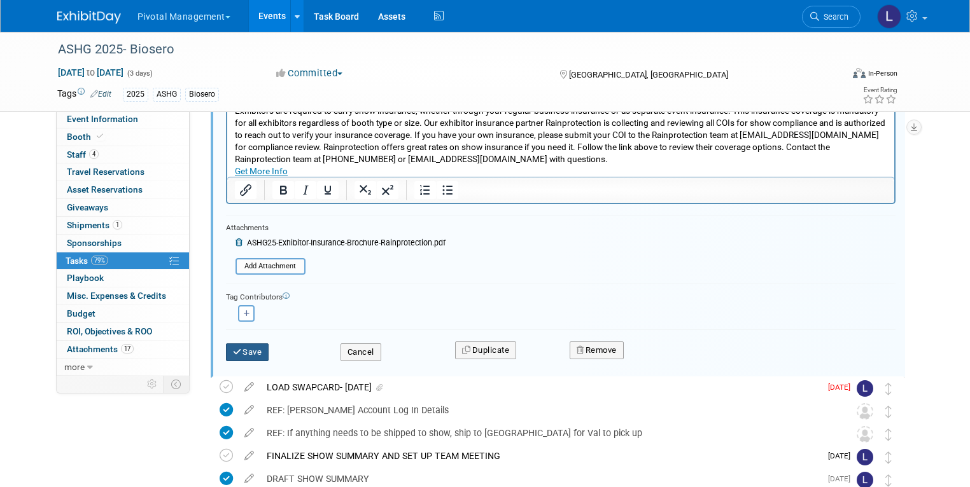
click at [247, 353] on button "Save" at bounding box center [247, 353] width 43 height 18
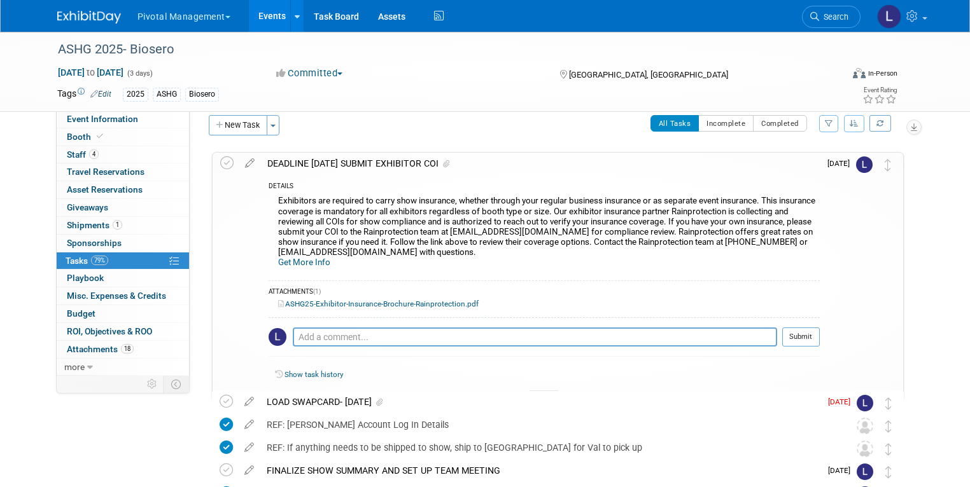
scroll to position [0, 0]
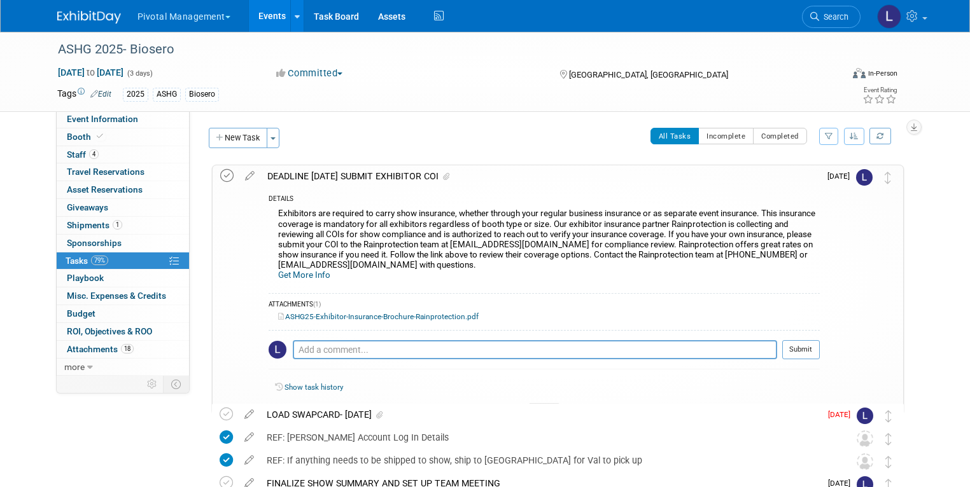
click at [220, 172] on icon at bounding box center [226, 175] width 13 height 13
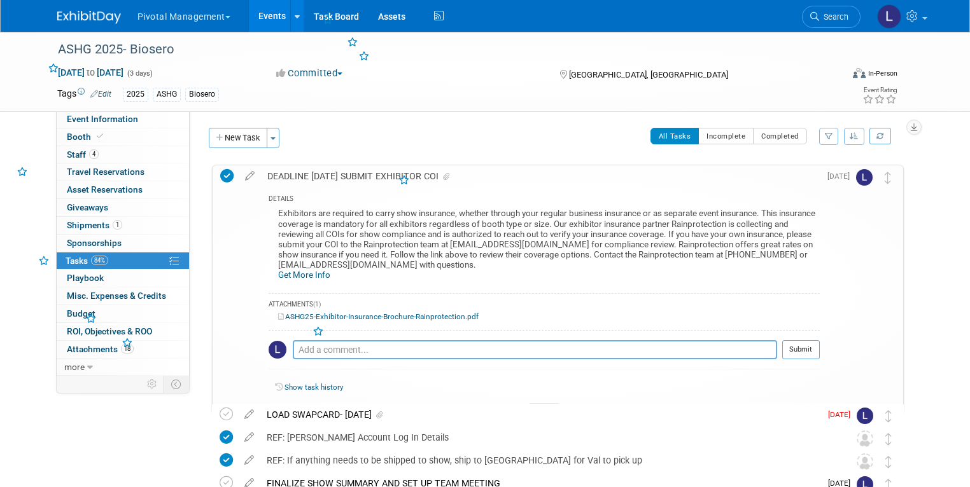
click at [330, 340] on textarea at bounding box center [535, 349] width 484 height 18
type textarea "Submitted 9/9/25"
click at [820, 340] on button "Submit" at bounding box center [801, 349] width 38 height 19
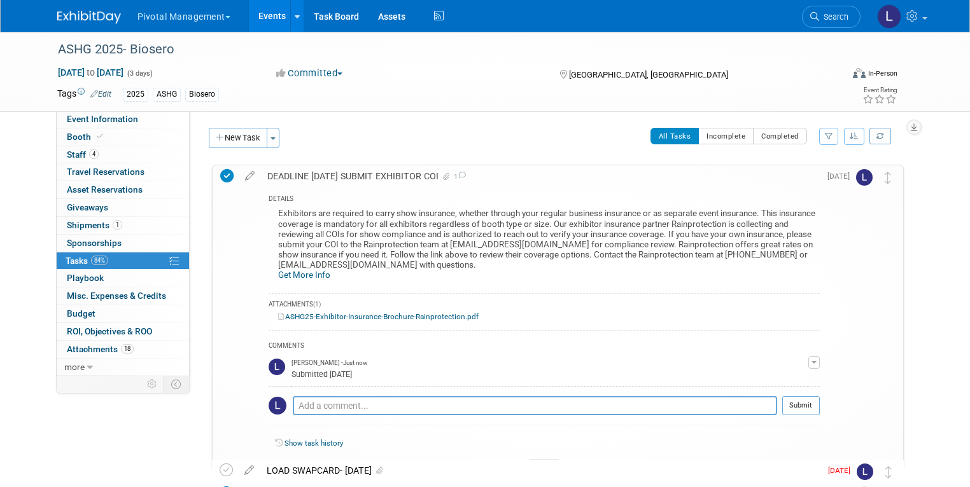
click at [860, 135] on button "button" at bounding box center [854, 136] width 20 height 17
click at [839, 190] on link "By Due Date" at bounding box center [818, 195] width 91 height 18
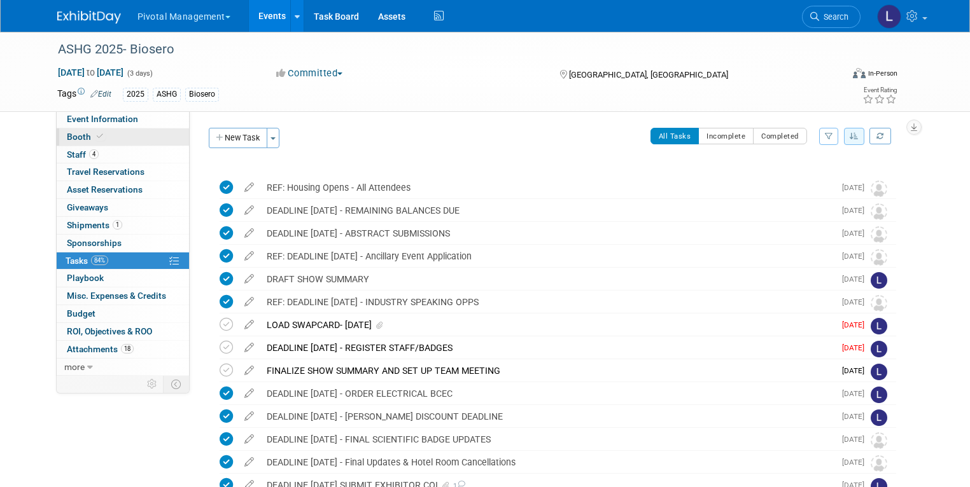
click at [73, 135] on span "Booth" at bounding box center [86, 137] width 39 height 10
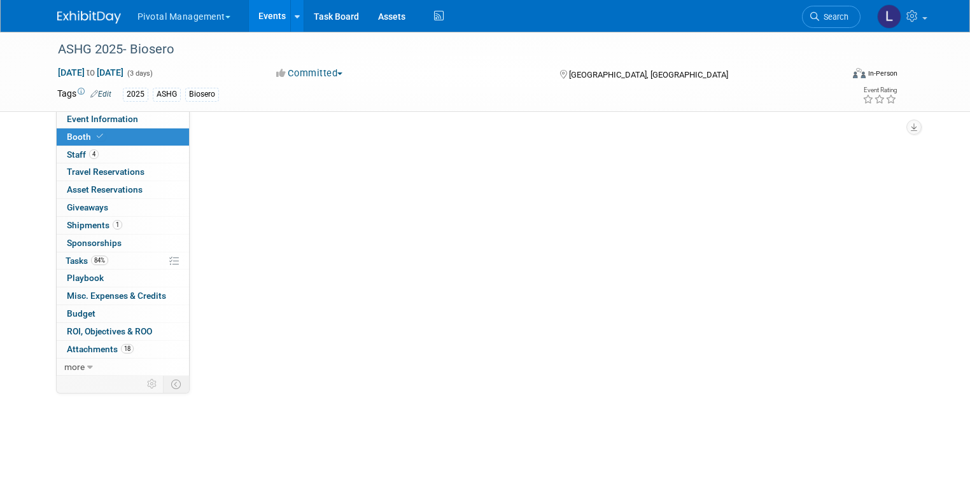
select select "Yes"
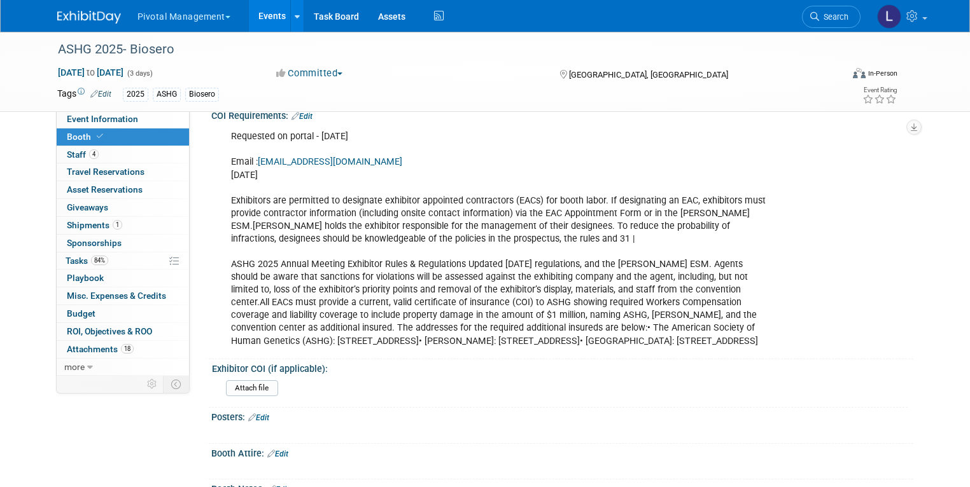
scroll to position [2630, 0]
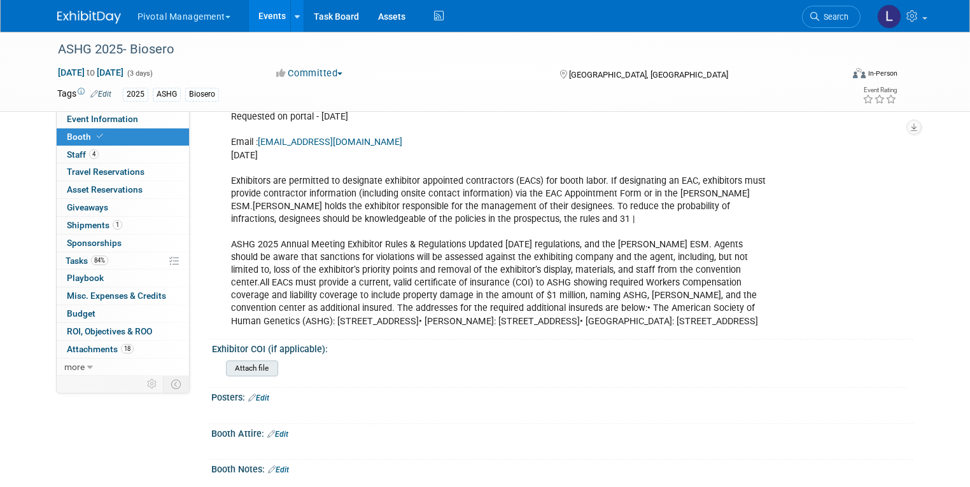
click at [252, 361] on input "file" at bounding box center [190, 368] width 173 height 15
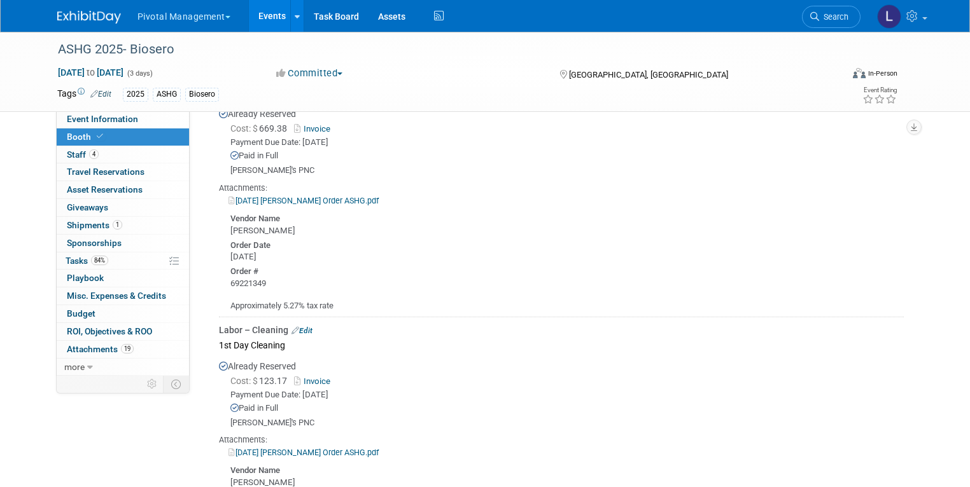
scroll to position [1763, 0]
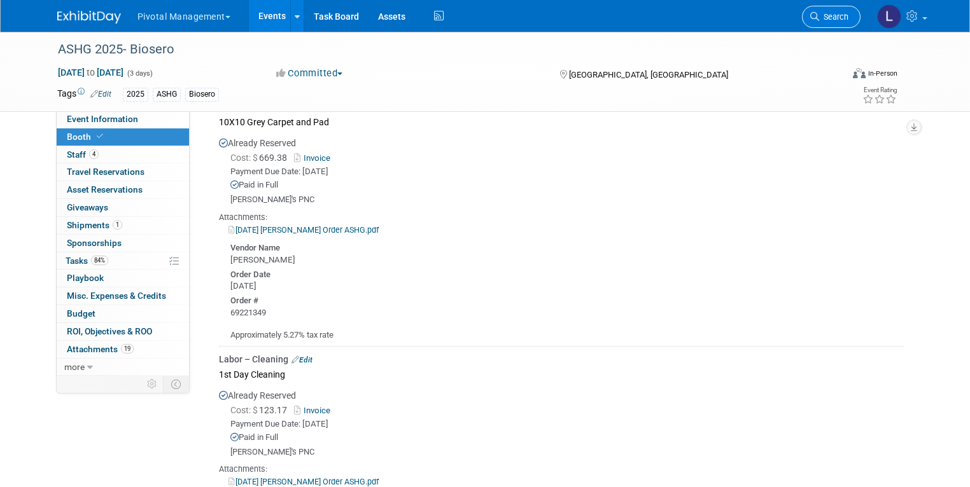
click at [848, 13] on span "Search" at bounding box center [833, 17] width 29 height 10
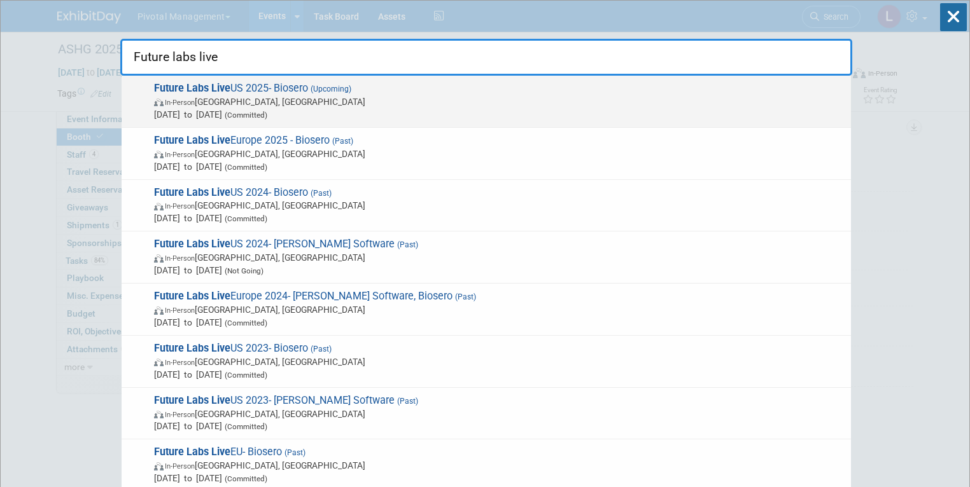
type input "Future labs live"
click at [275, 95] on span "In-Person Philadelphia, PA" at bounding box center [499, 101] width 690 height 13
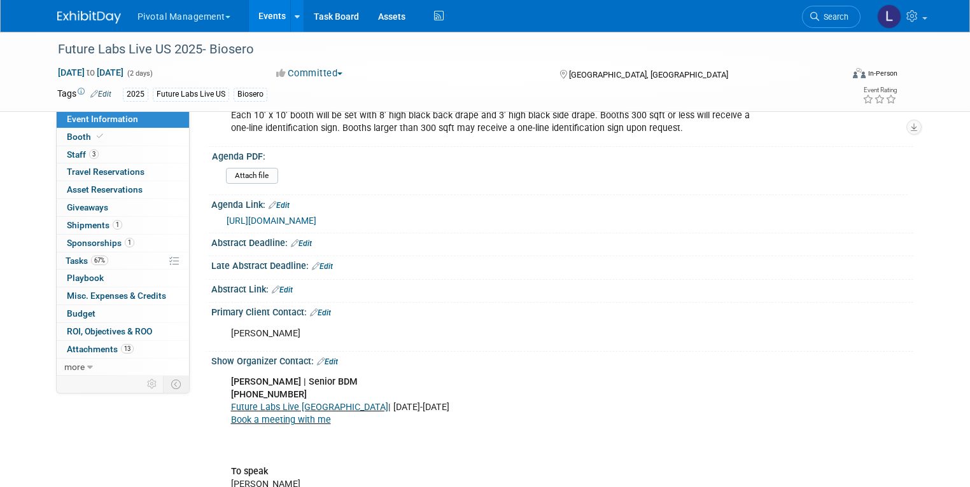
scroll to position [363, 0]
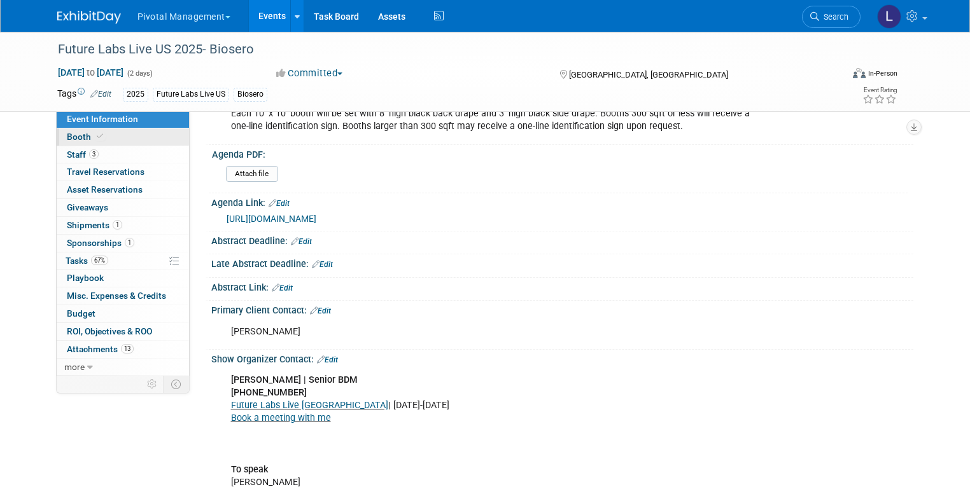
click at [76, 131] on link "Booth" at bounding box center [123, 137] width 132 height 17
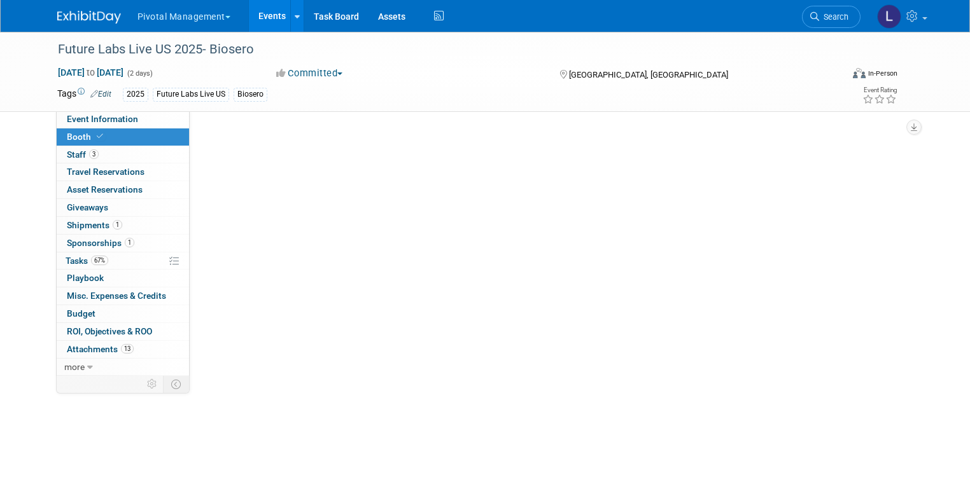
scroll to position [0, 0]
select select "Yes"
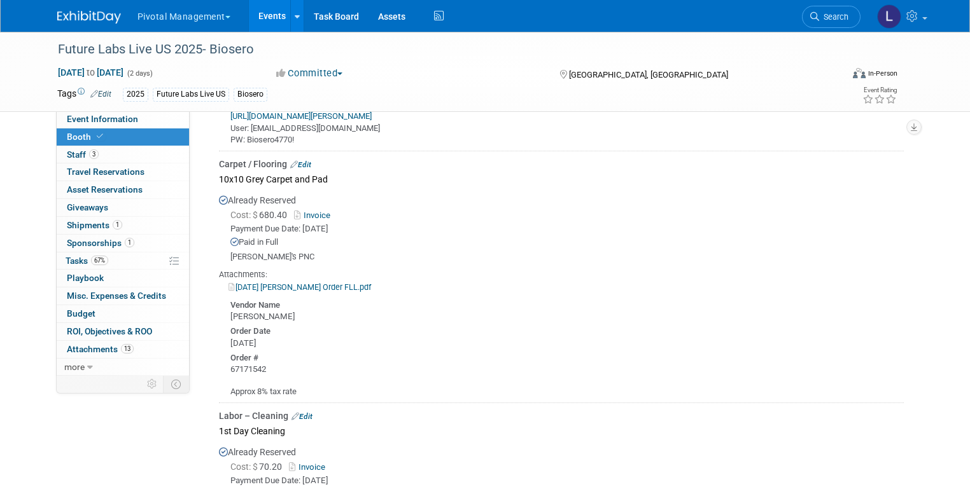
scroll to position [1159, 0]
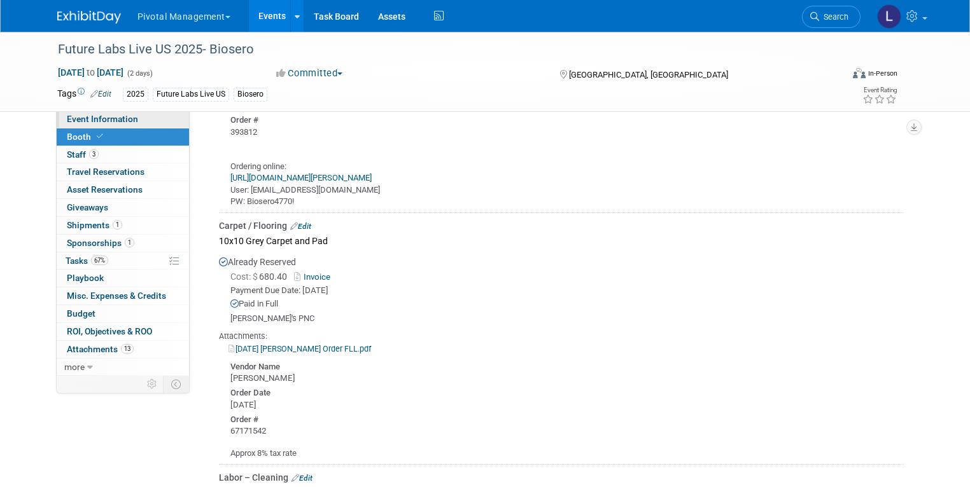
click at [124, 118] on span "Event Information" at bounding box center [102, 119] width 71 height 10
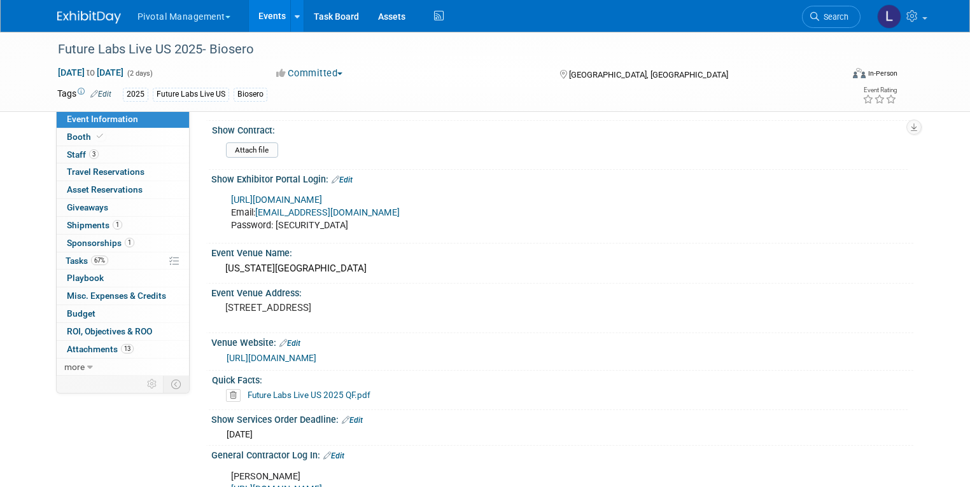
scroll to position [766, 0]
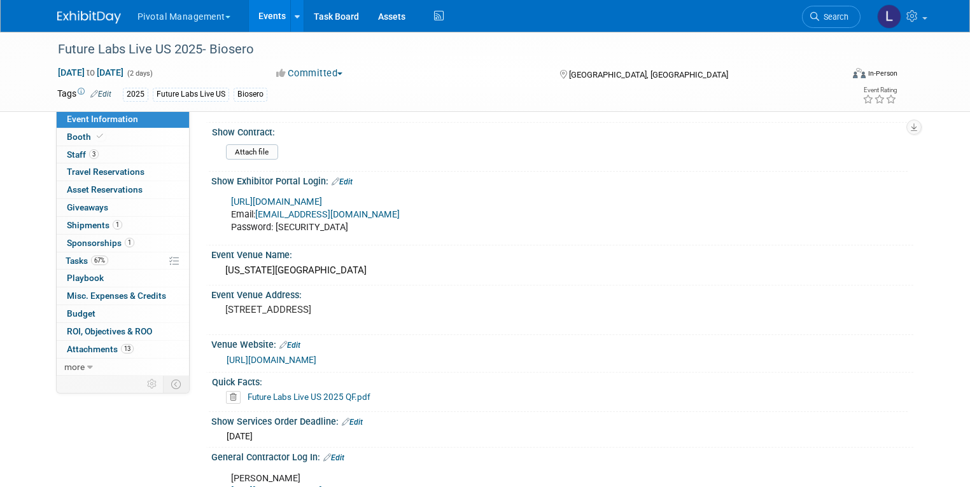
click at [322, 197] on link "https://www.terrapinn.com/my-account/events" at bounding box center [276, 202] width 91 height 11
click at [838, 18] on span "Search" at bounding box center [833, 17] width 29 height 10
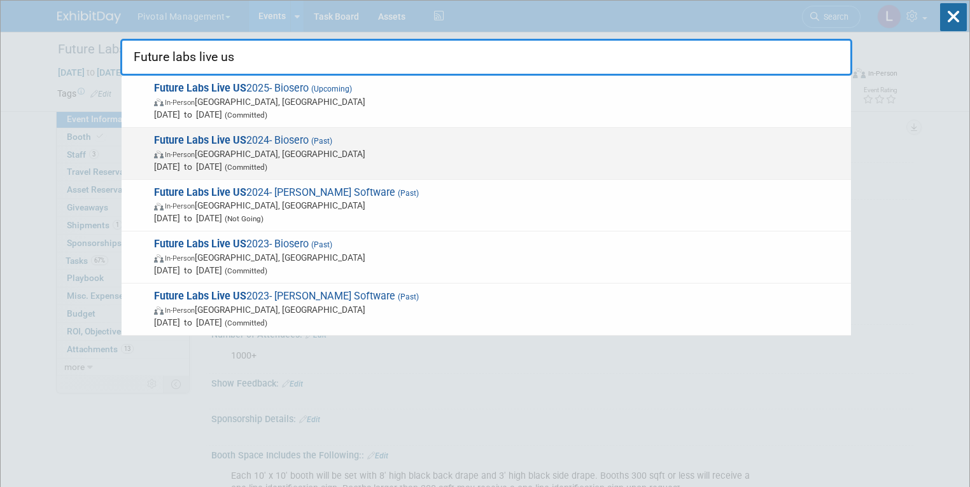
type input "Future labs live us"
click at [277, 155] on span "In-Person [GEOGRAPHIC_DATA], [GEOGRAPHIC_DATA]" at bounding box center [499, 154] width 690 height 13
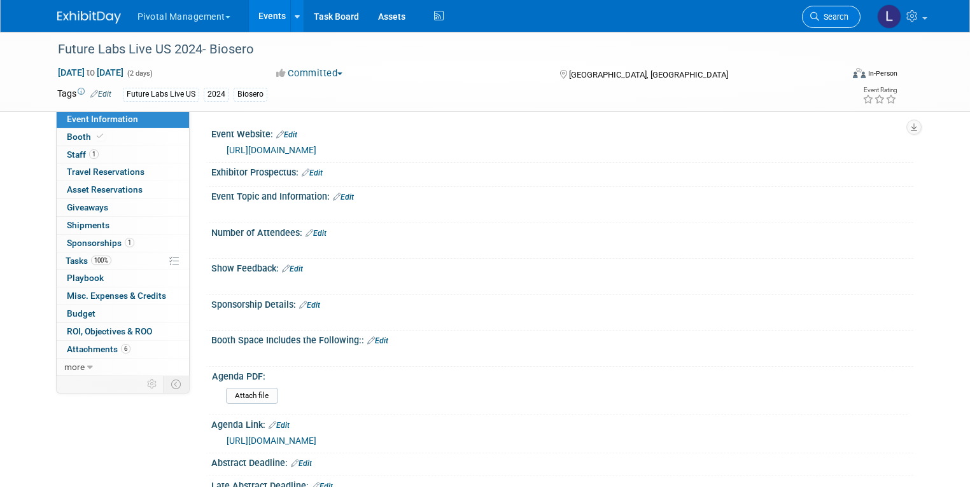
click at [839, 25] on link "Search" at bounding box center [831, 17] width 59 height 22
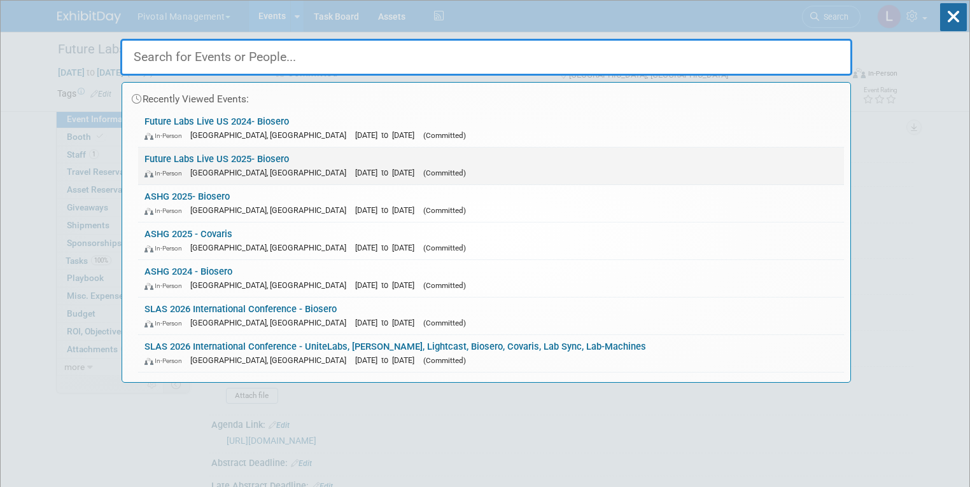
click at [339, 164] on link "Future Labs Live US 2025- Biosero In-Person Philadelphia, PA Oct 15, 2025 to Oc…" at bounding box center [491, 166] width 706 height 37
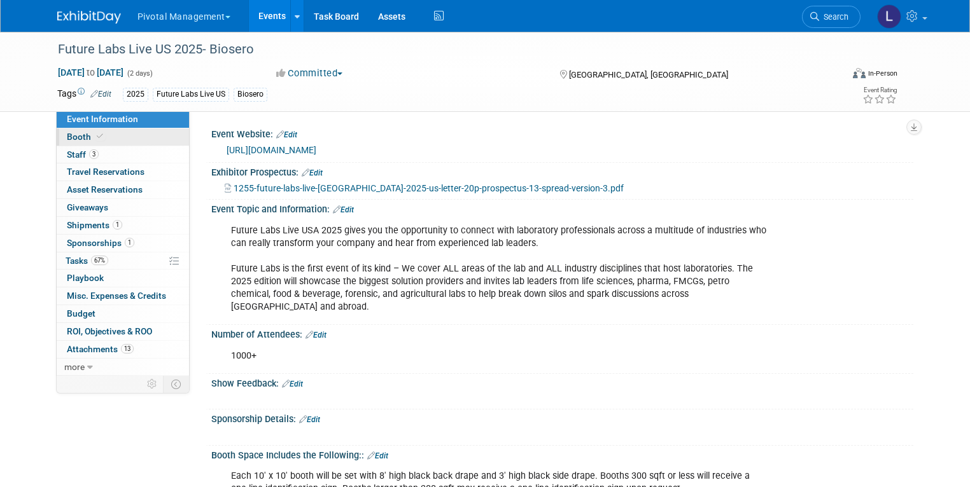
click at [67, 133] on span "Booth" at bounding box center [86, 137] width 39 height 10
select select "Yes"
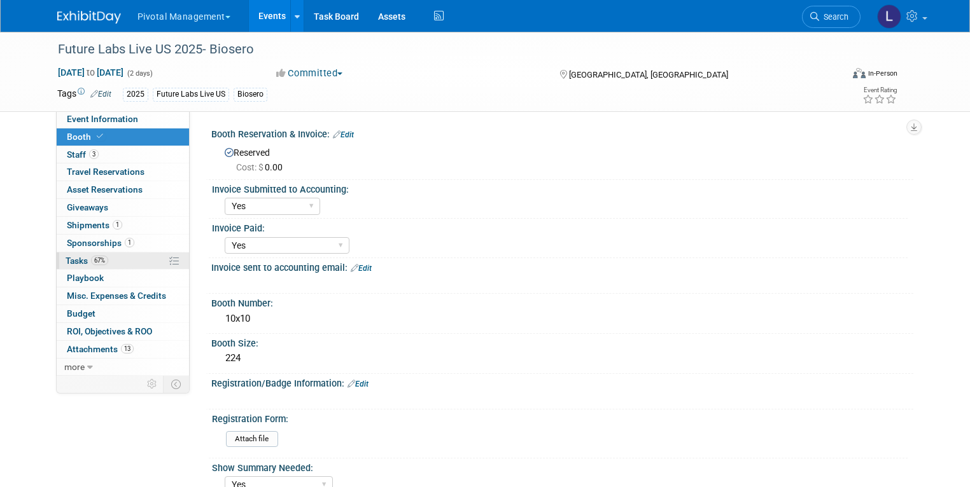
click at [76, 263] on span "Tasks 67%" at bounding box center [87, 261] width 43 height 10
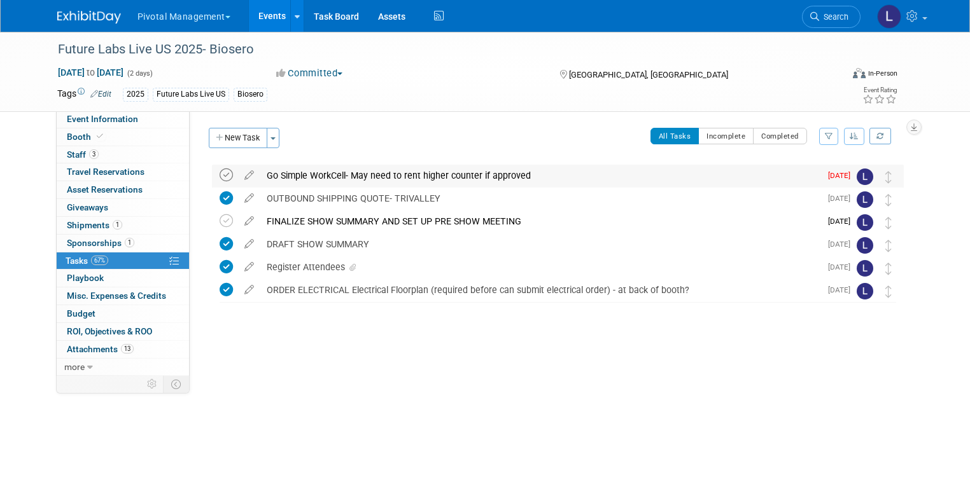
click at [220, 174] on icon at bounding box center [226, 175] width 13 height 13
click at [239, 136] on button "New Task" at bounding box center [238, 138] width 59 height 20
